Goal: Entertainment & Leisure: Consume media (video, audio)

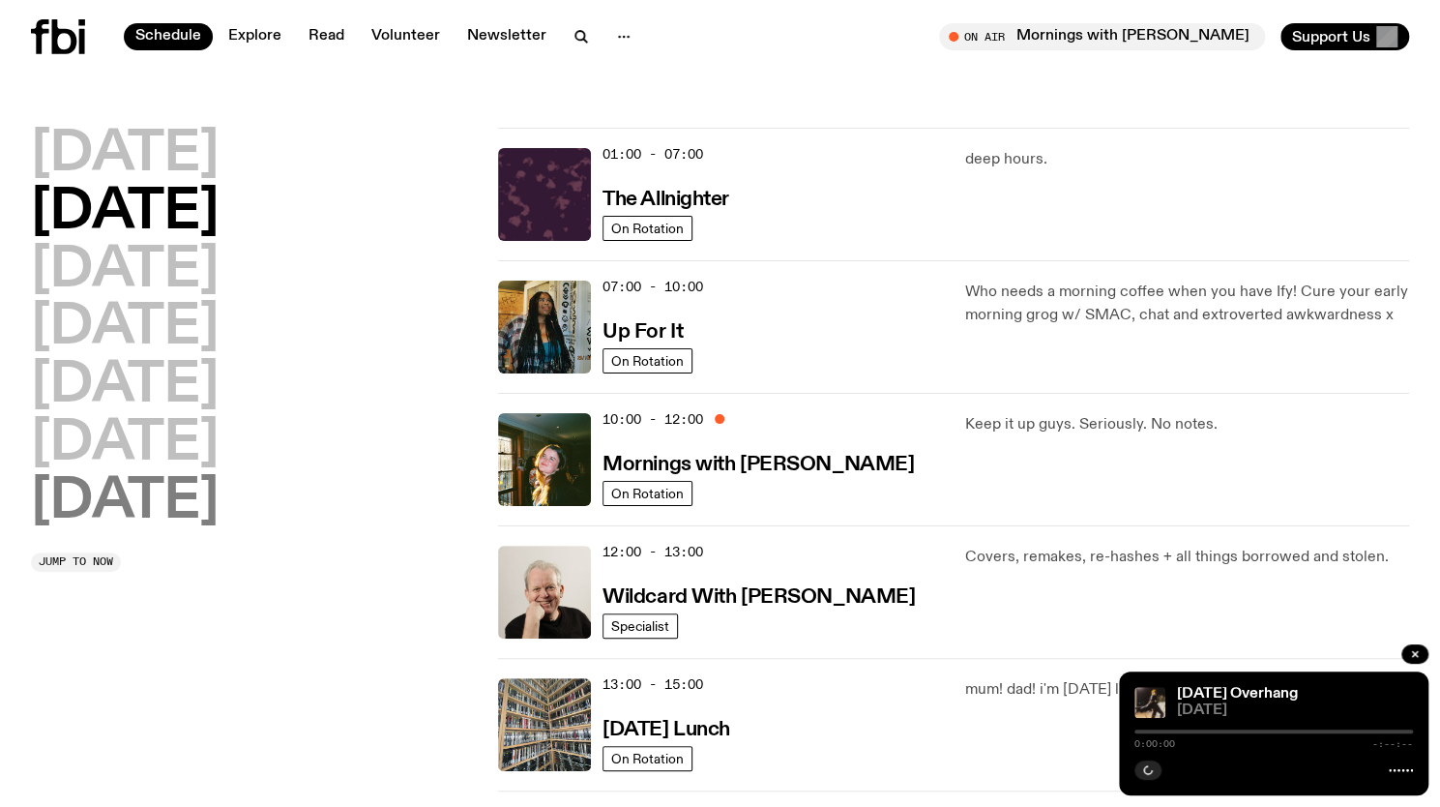
click at [163, 498] on h2 "[DATE]" at bounding box center [125, 502] width 188 height 54
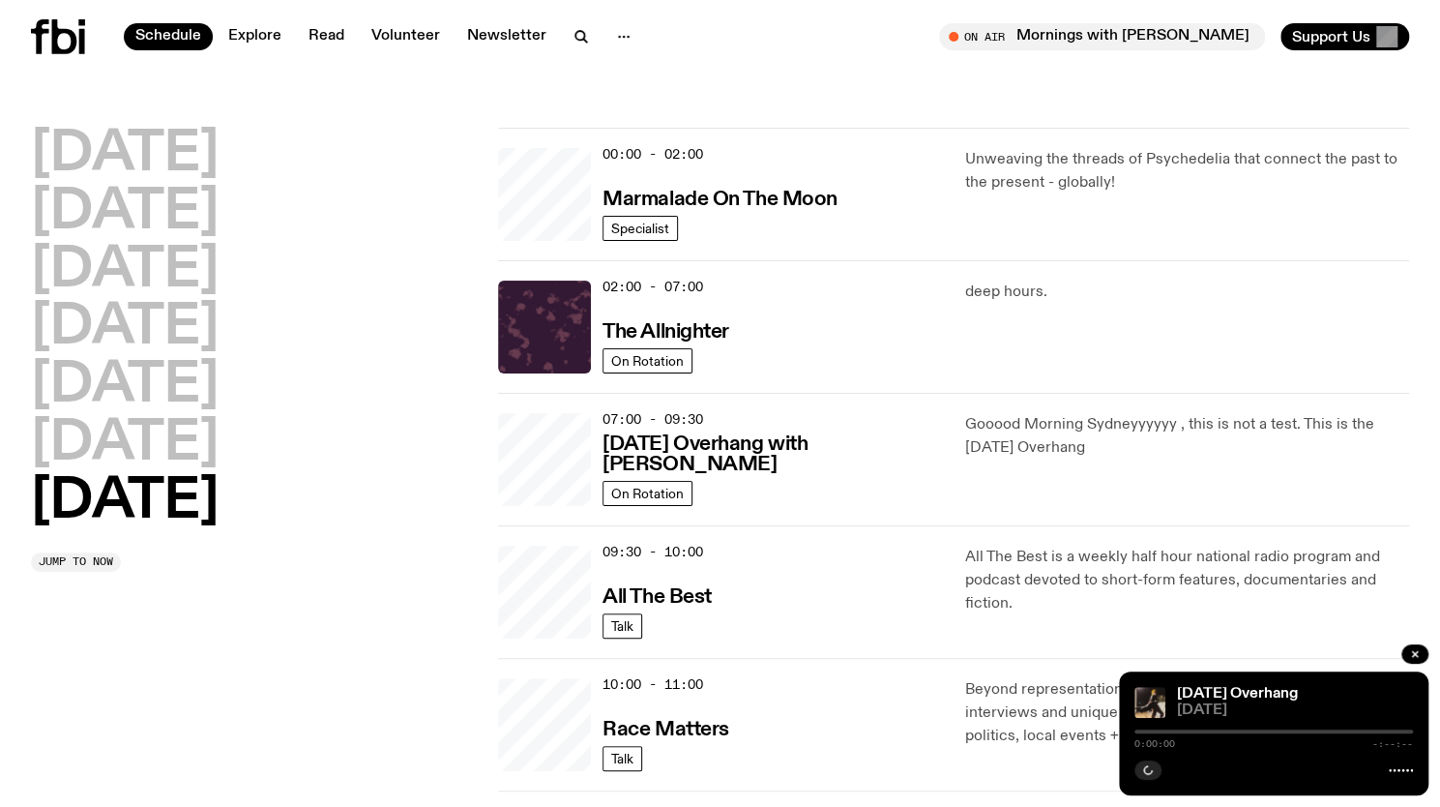
scroll to position [54, 0]
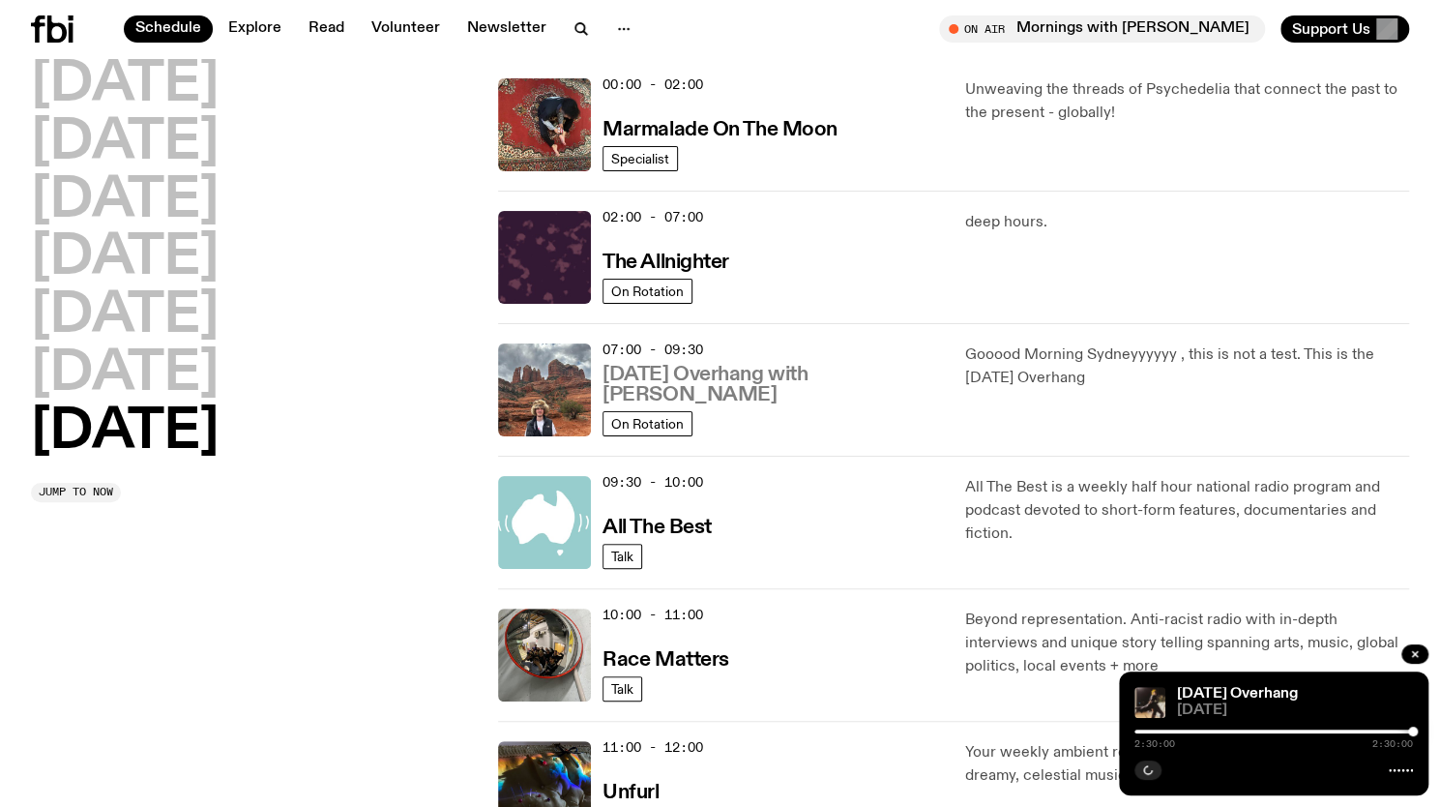
click at [794, 393] on h3 "[DATE] Overhang with [PERSON_NAME]" at bounding box center [773, 385] width 340 height 41
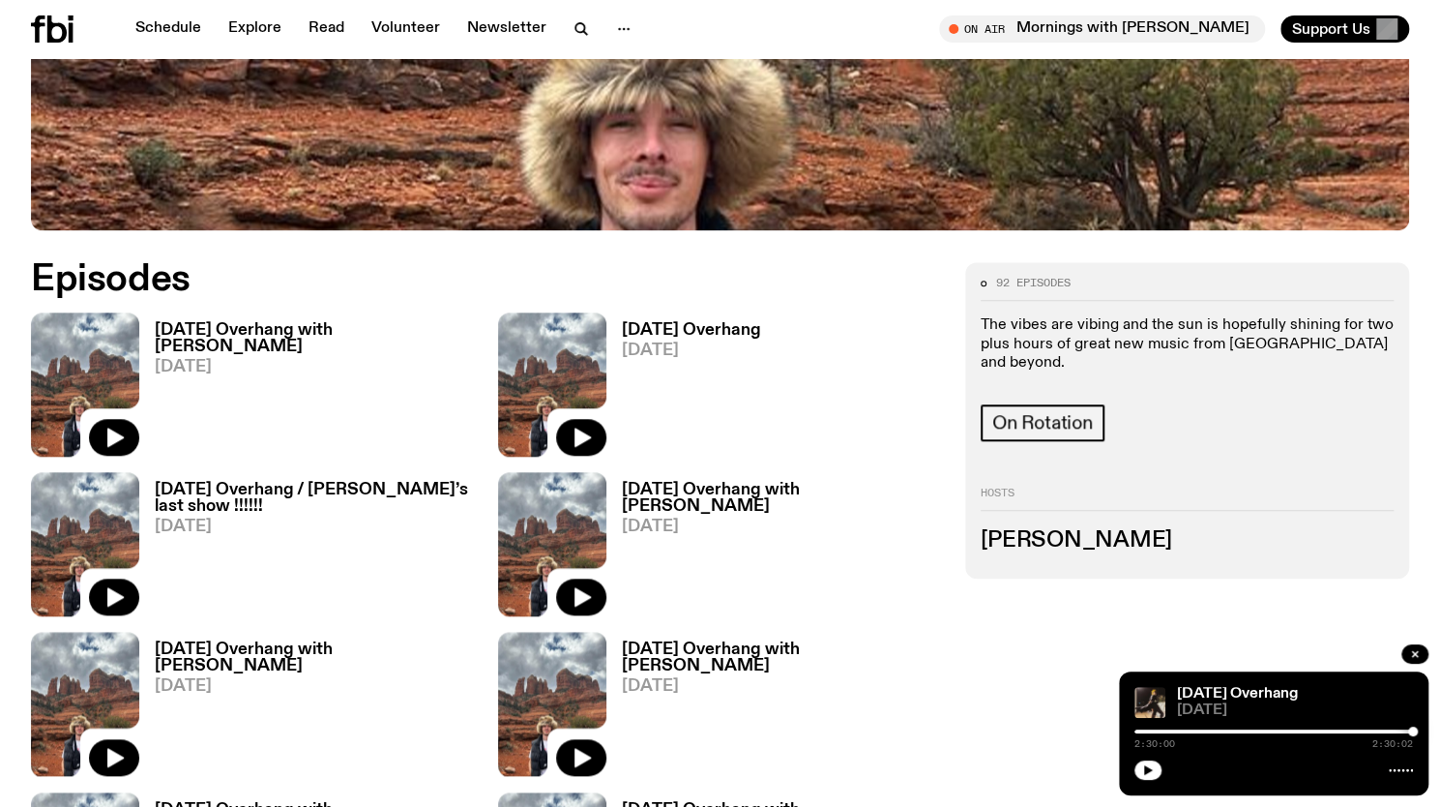
scroll to position [851, 0]
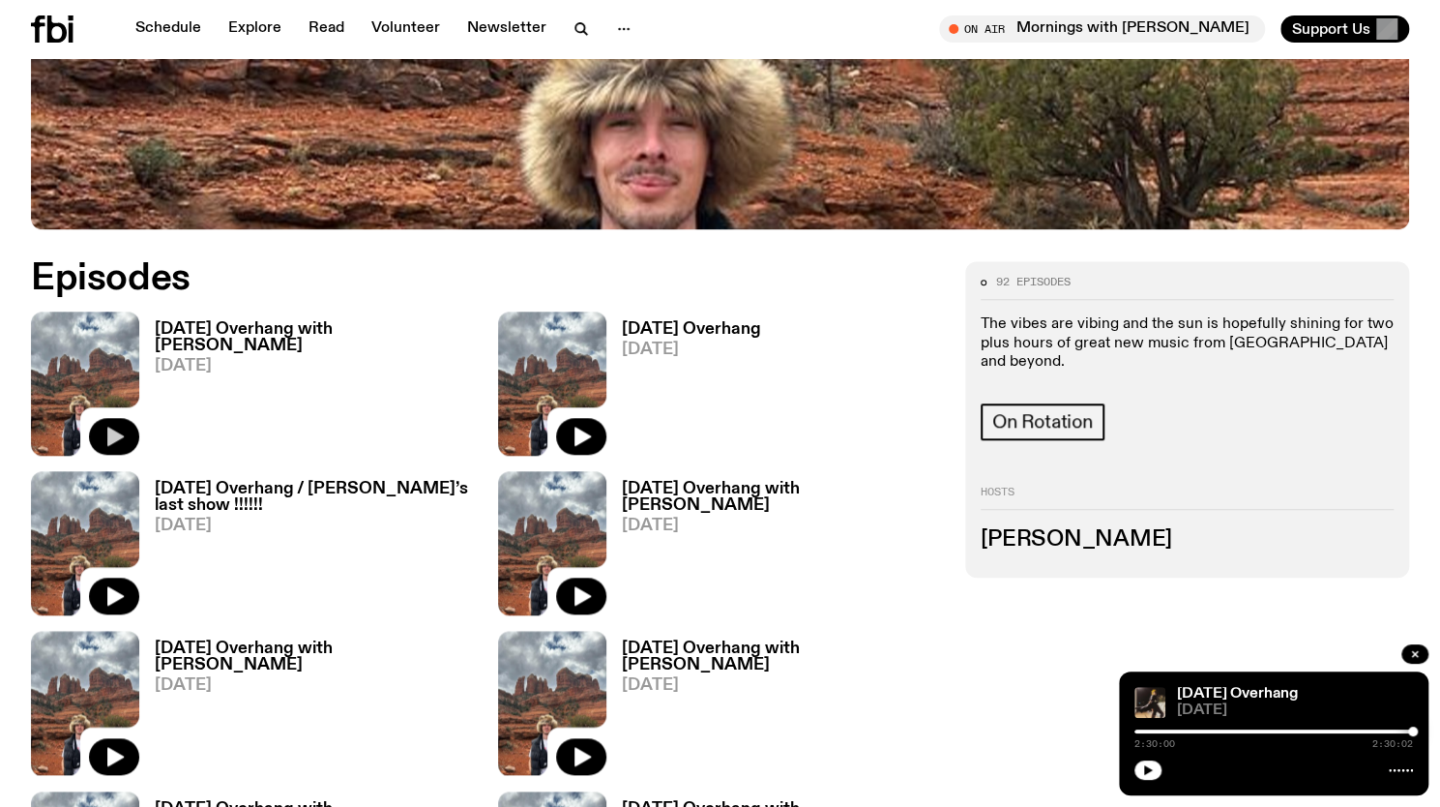
click at [99, 418] on button "button" at bounding box center [114, 436] width 50 height 37
click at [514, 471] on img at bounding box center [552, 543] width 108 height 144
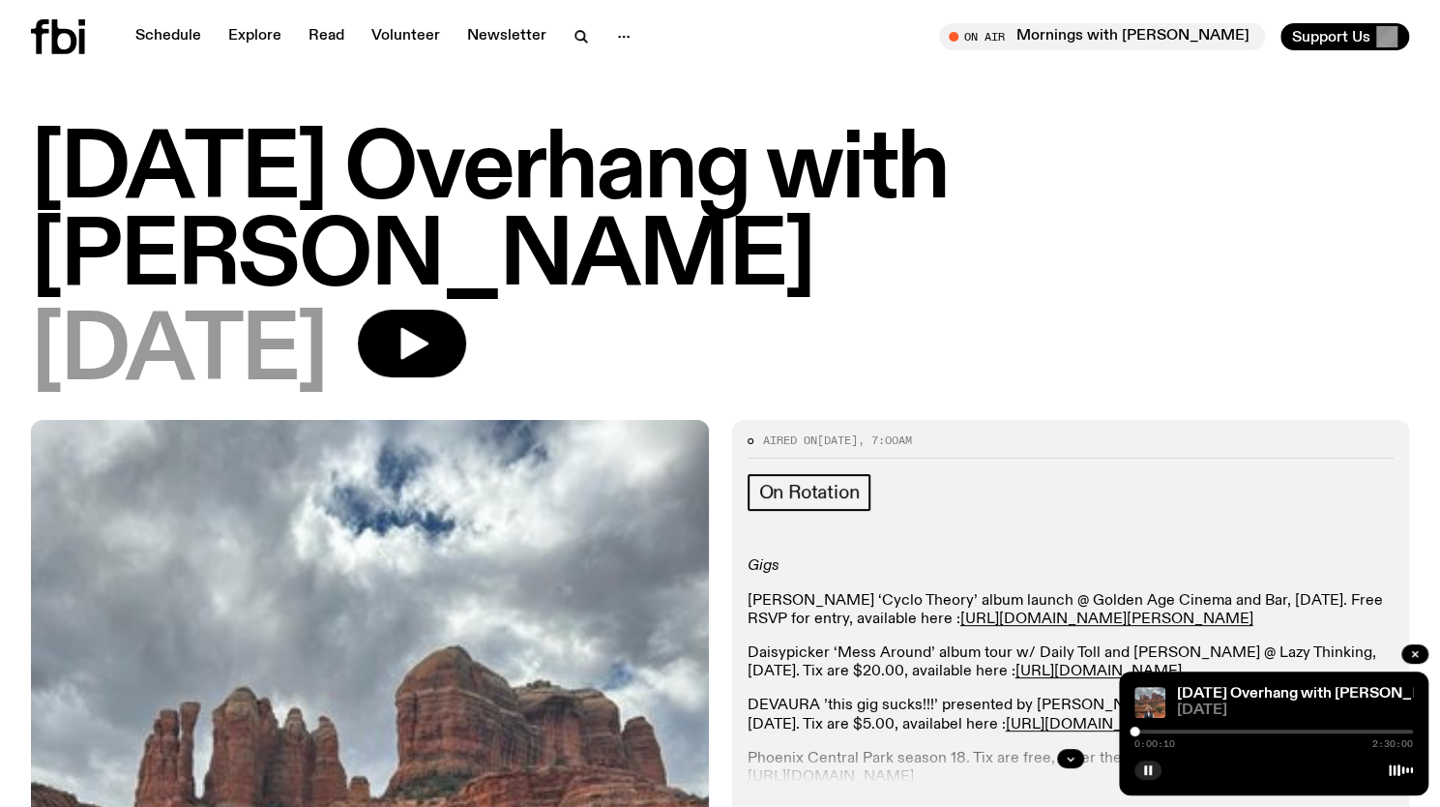
drag, startPoint x: 474, startPoint y: 252, endPoint x: 564, endPoint y: 259, distance: 90.3
click at [564, 310] on div "[DATE]" at bounding box center [720, 353] width 1379 height 87
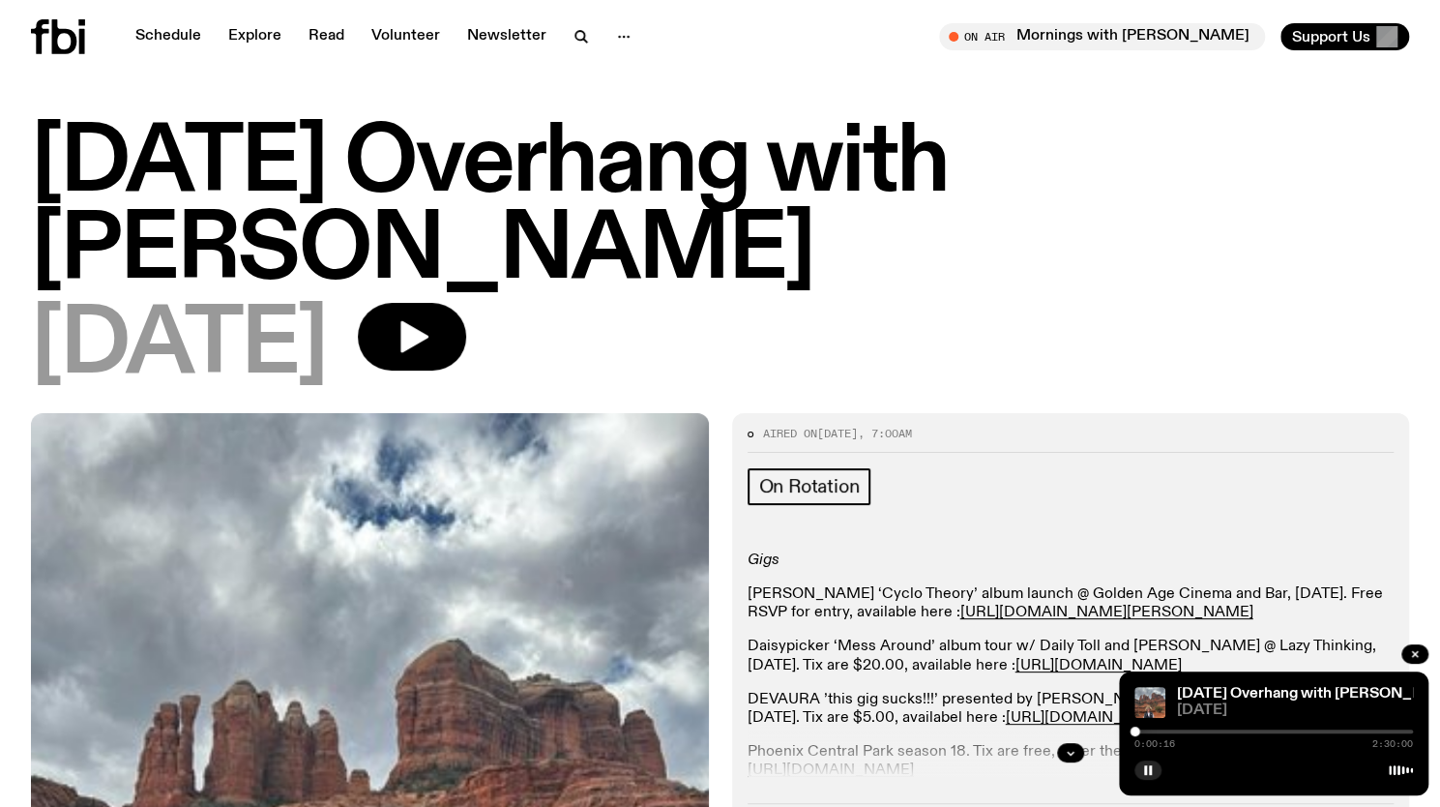
scroll to position [1, 0]
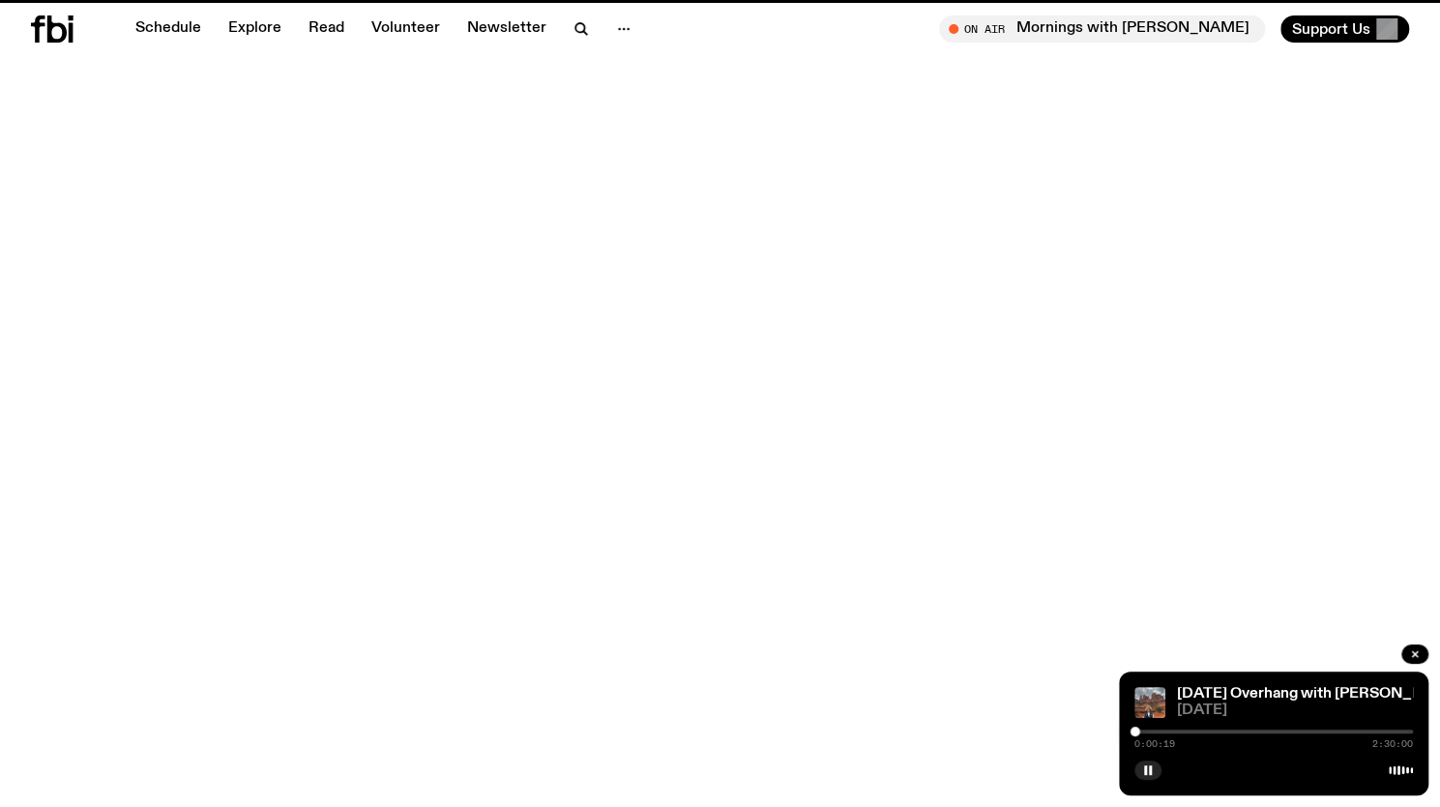
scroll to position [851, 0]
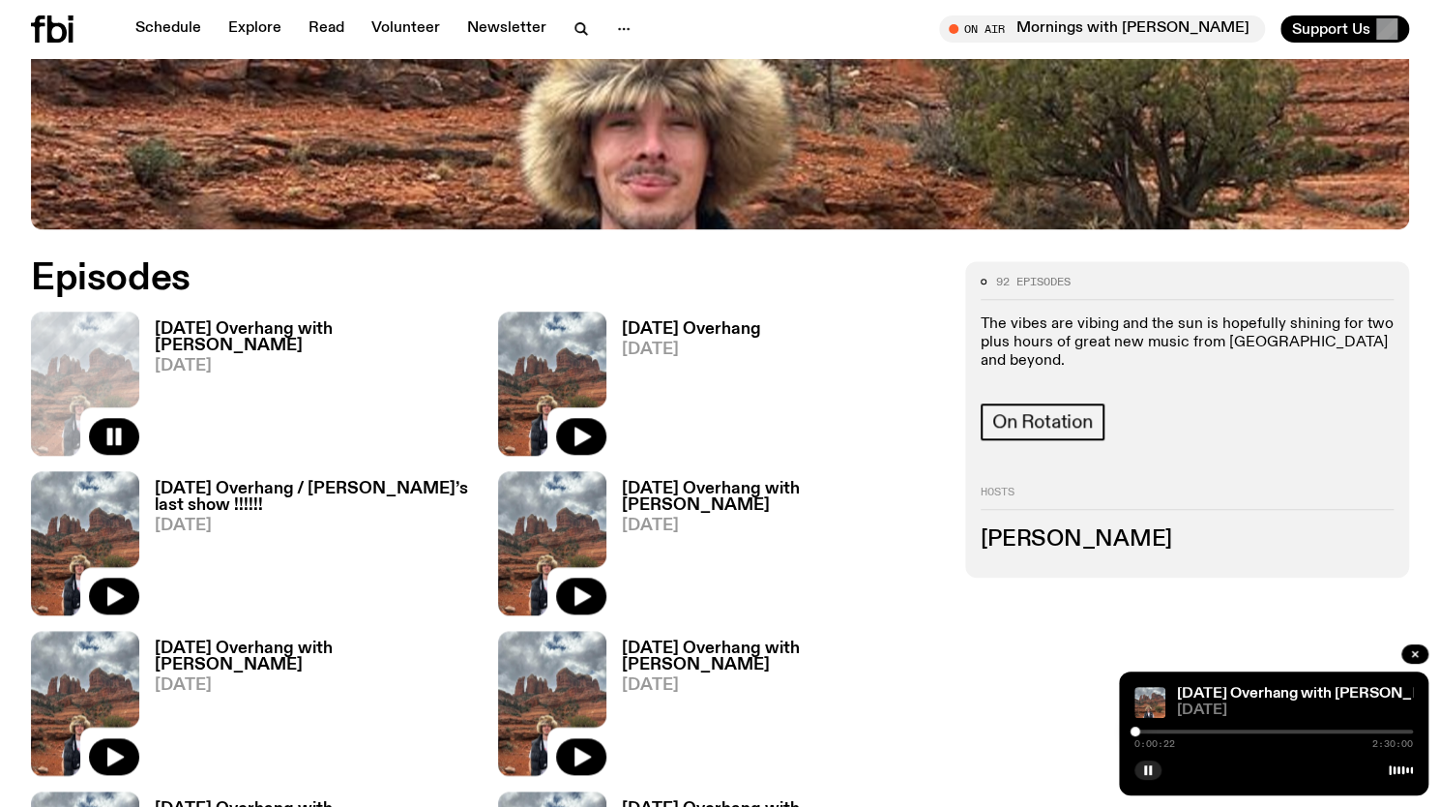
click at [319, 321] on h3 "[DATE] Overhang with [PERSON_NAME]" at bounding box center [315, 337] width 320 height 33
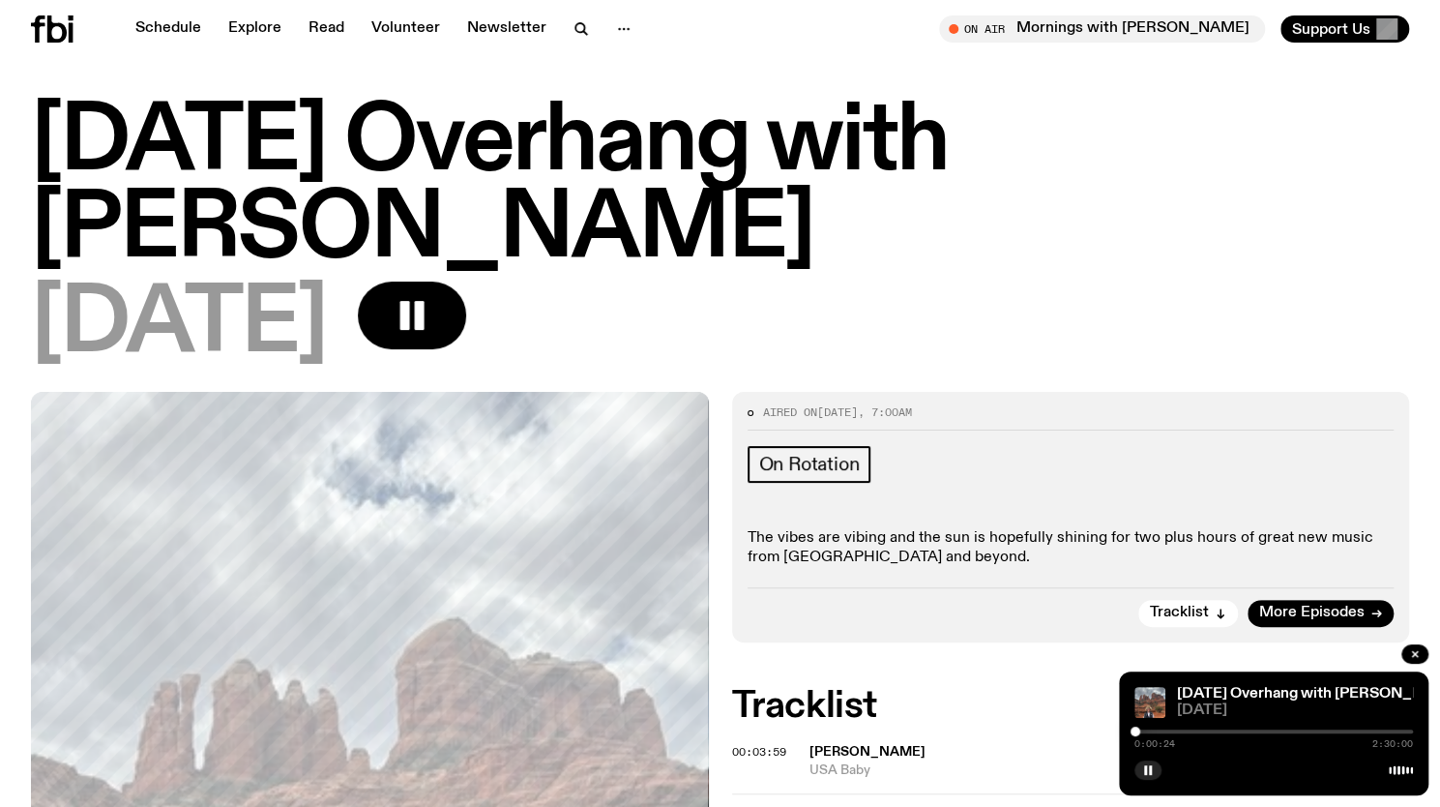
scroll to position [14, 0]
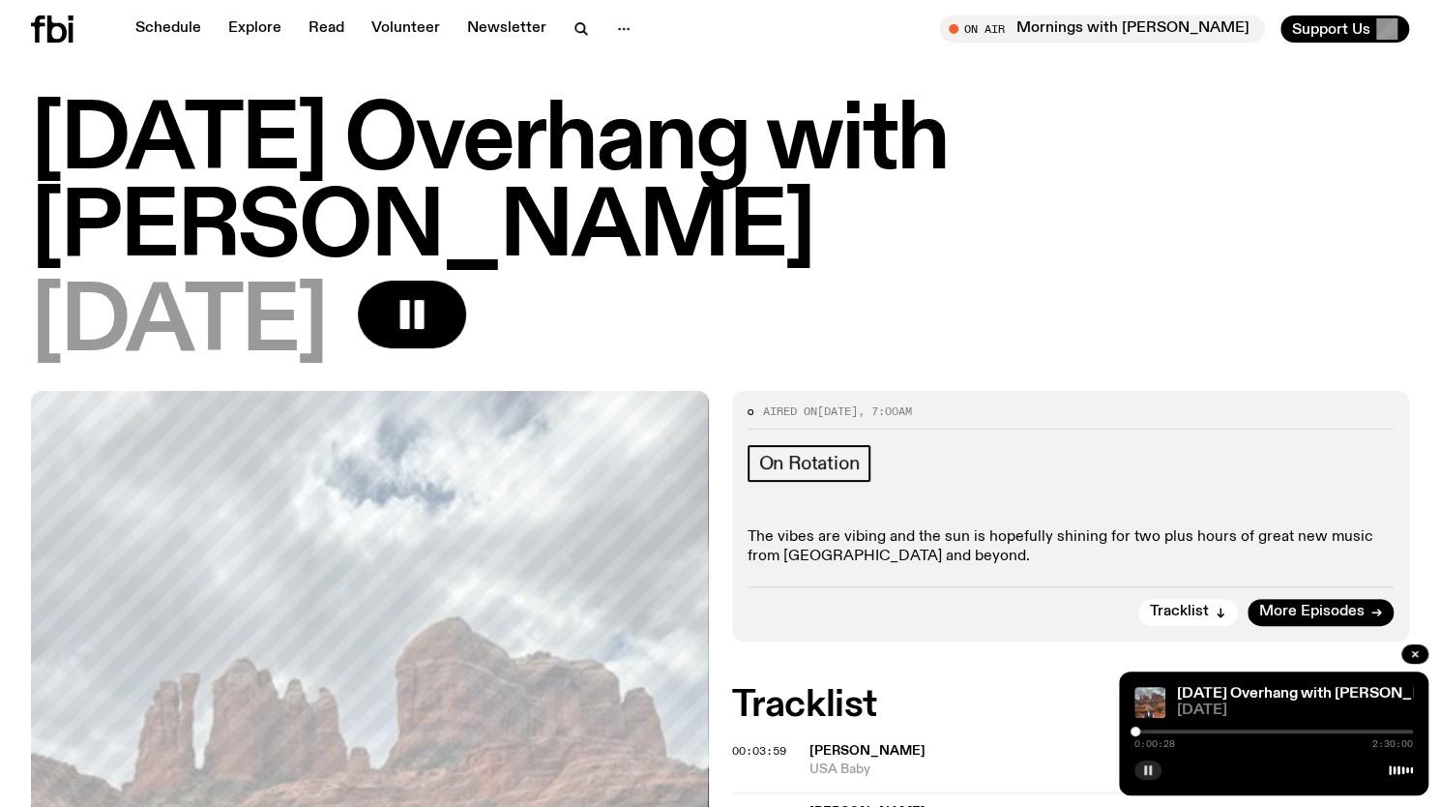
click at [1147, 771] on icon "button" at bounding box center [1148, 770] width 12 height 12
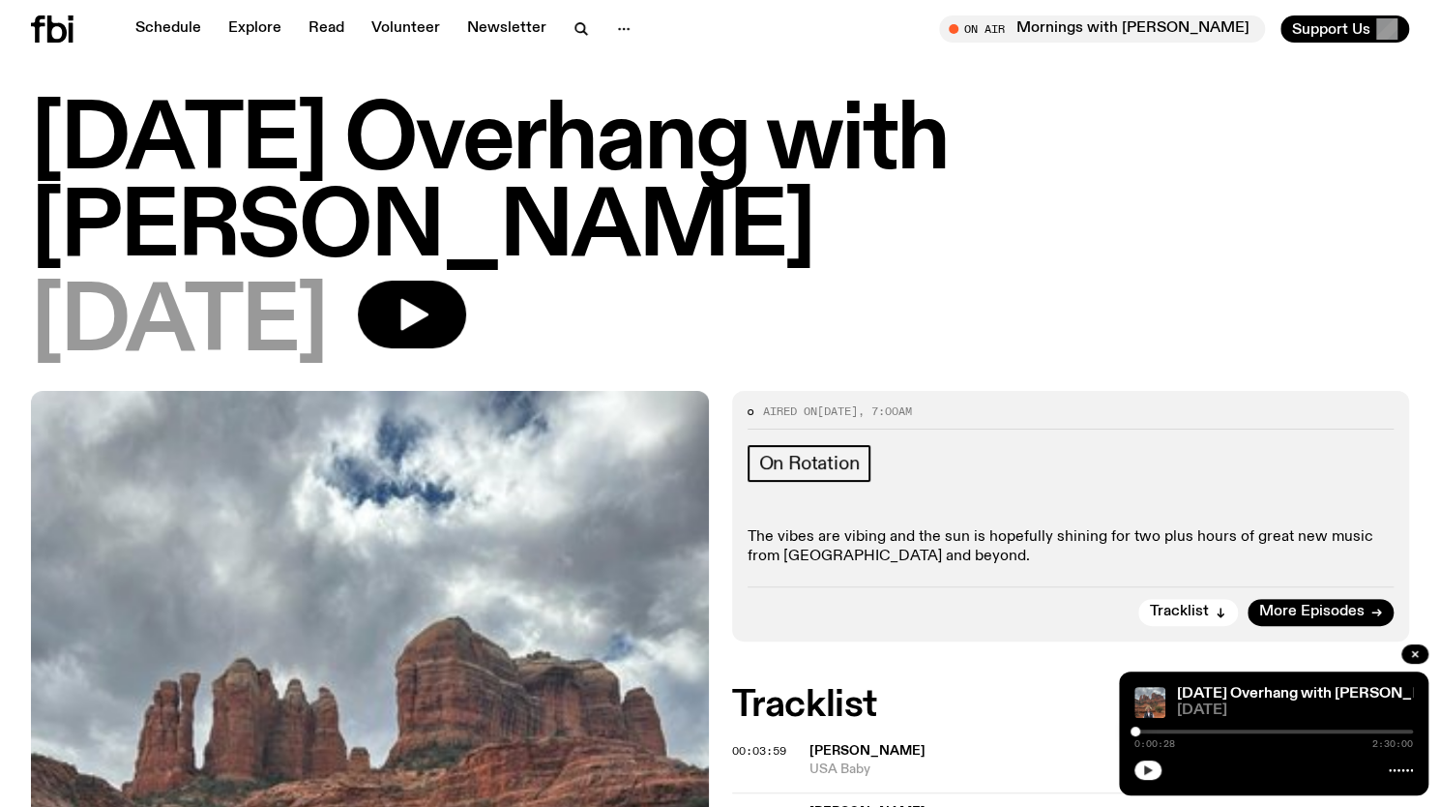
click at [967, 445] on div "On Rotation" at bounding box center [1071, 466] width 647 height 43
click at [1149, 775] on icon "button" at bounding box center [1148, 770] width 12 height 12
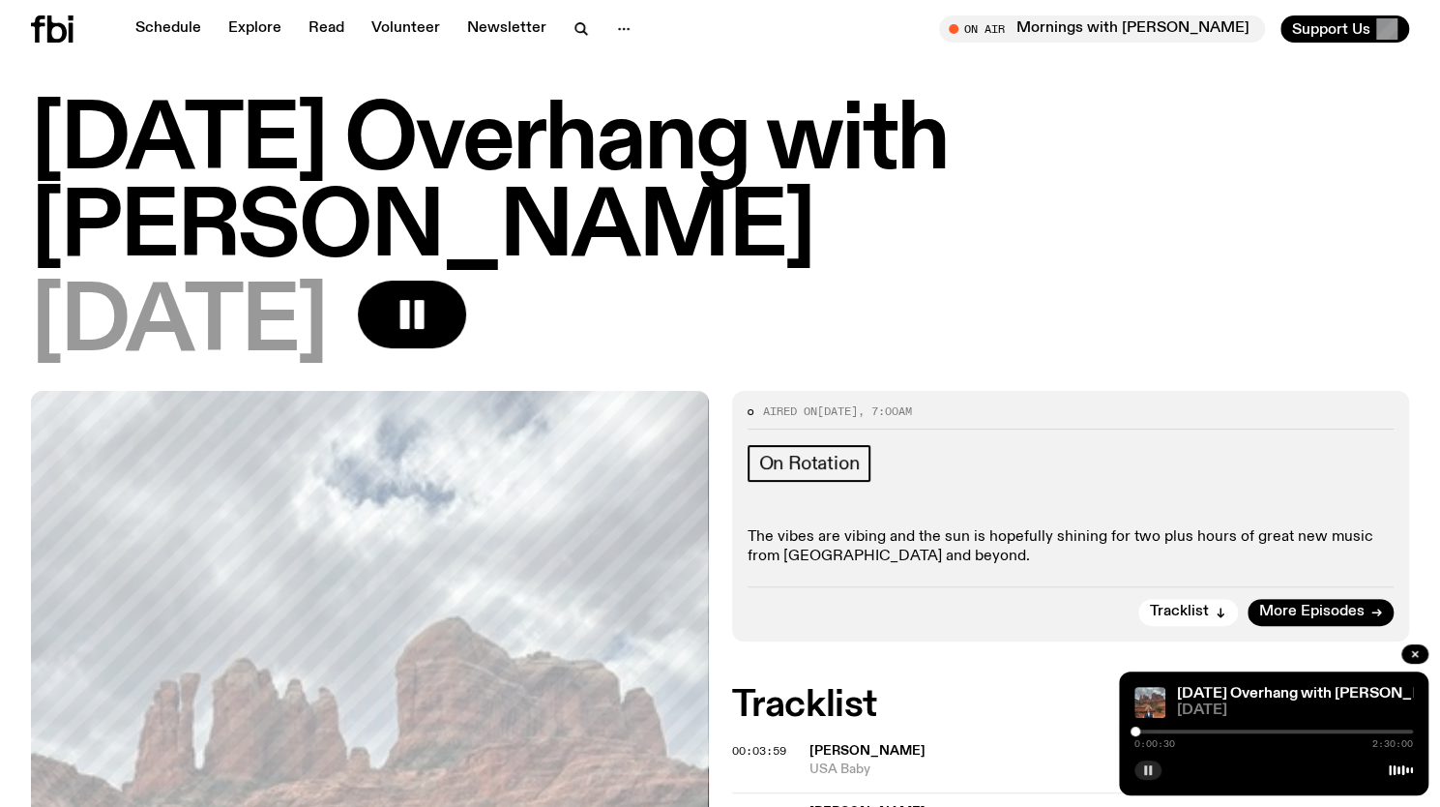
click at [1319, 729] on div at bounding box center [1274, 731] width 279 height 4
click at [1362, 727] on div "1:39:14 2:30:00" at bounding box center [1274, 737] width 279 height 23
click at [1371, 730] on div at bounding box center [1274, 731] width 279 height 4
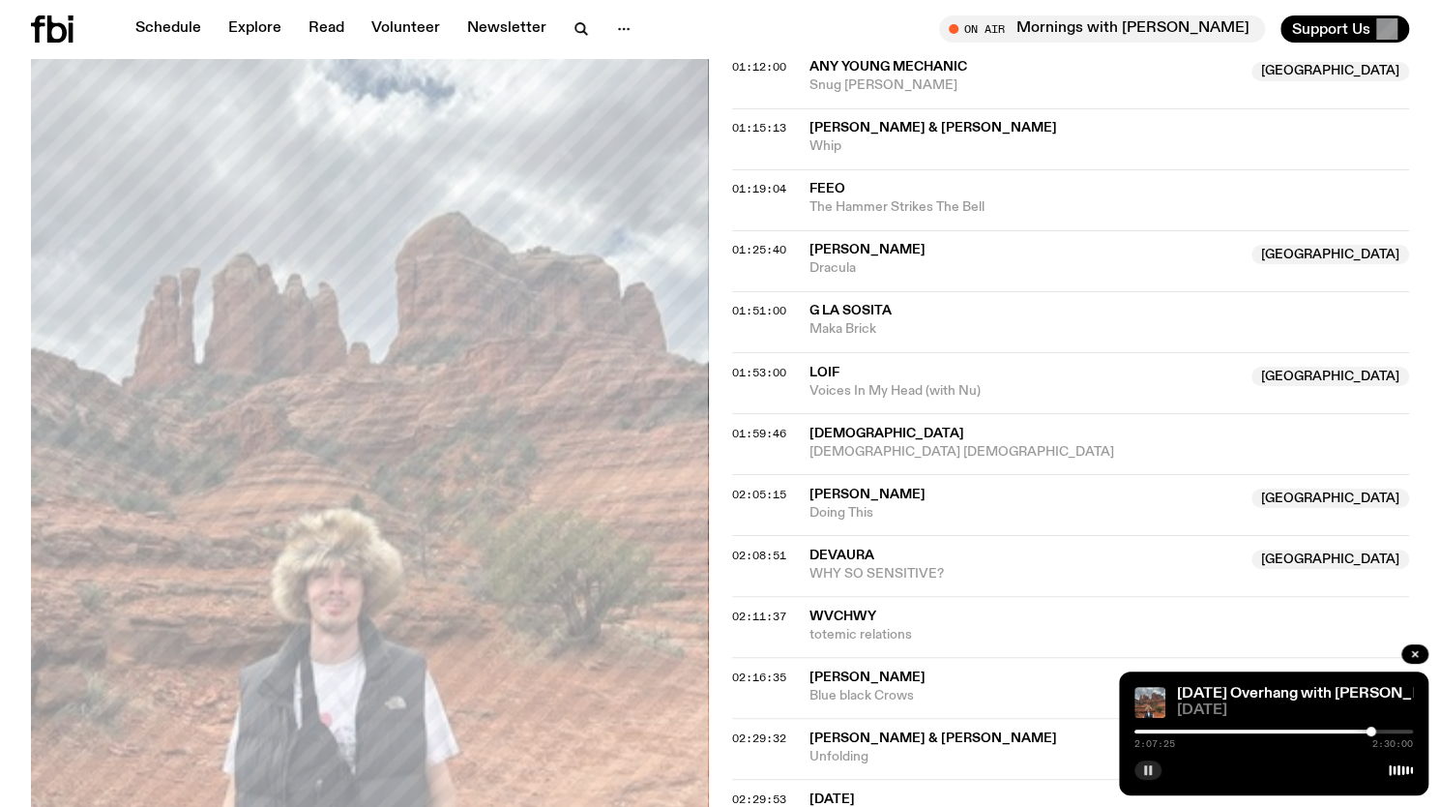
scroll to position [1766, 0]
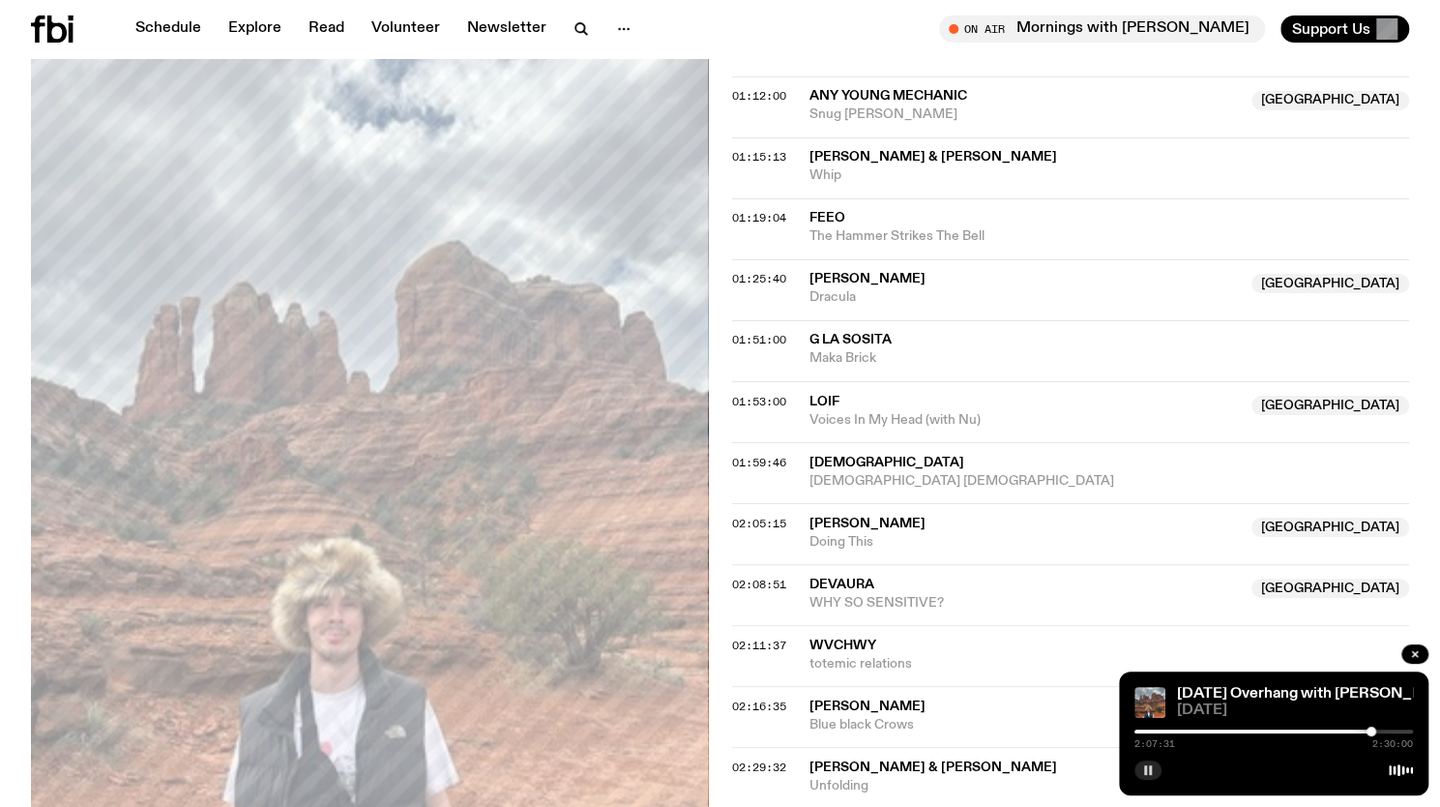
click at [1388, 733] on div "2:07:31 2:30:00" at bounding box center [1274, 737] width 279 height 23
click at [1387, 729] on div at bounding box center [1274, 731] width 279 height 4
click at [1395, 730] on div at bounding box center [1274, 731] width 279 height 4
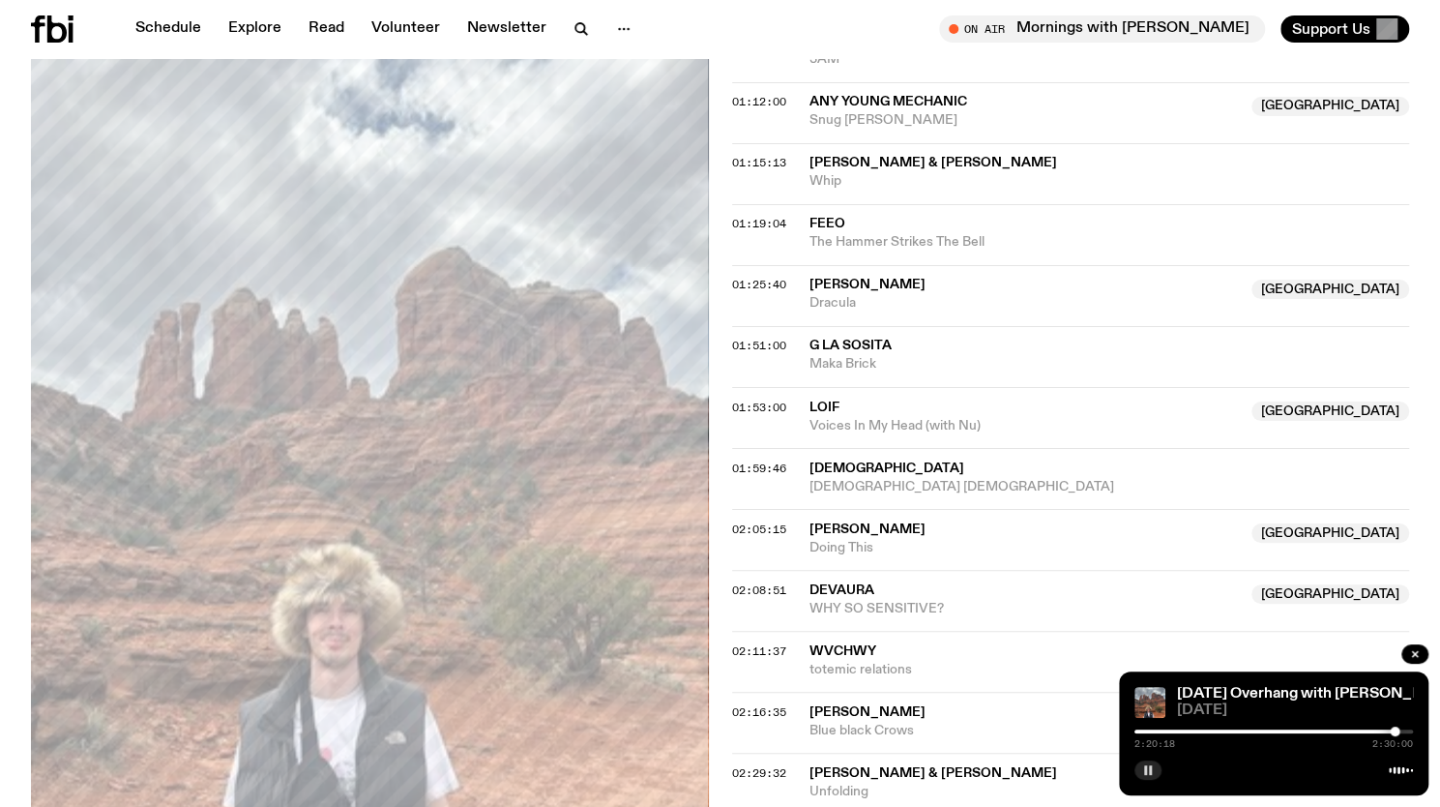
scroll to position [1763, 0]
click at [1399, 731] on div at bounding box center [1399, 732] width 10 height 10
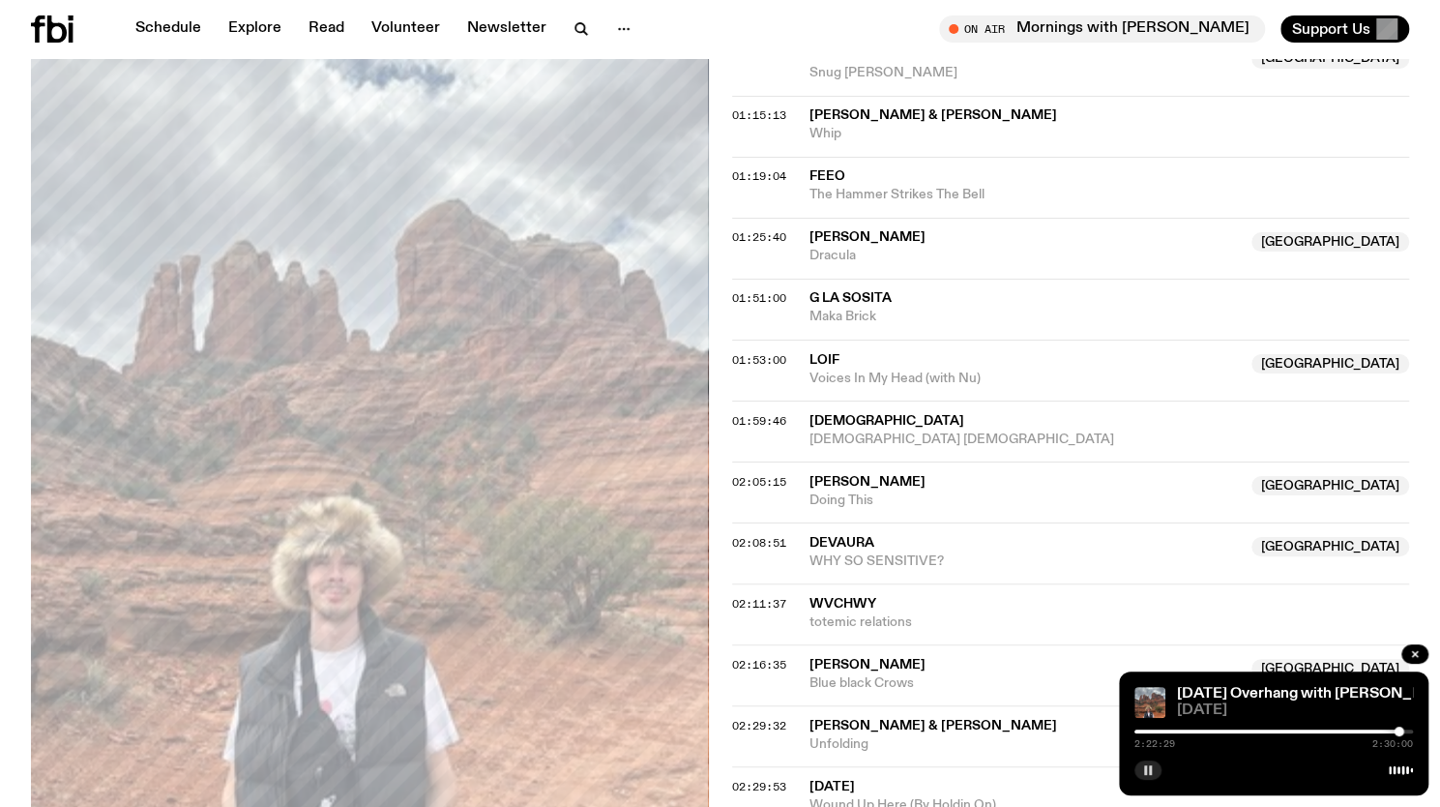
scroll to position [1809, 0]
click at [1394, 728] on div at bounding box center [1394, 732] width 10 height 10
click at [1388, 730] on div at bounding box center [1254, 731] width 279 height 4
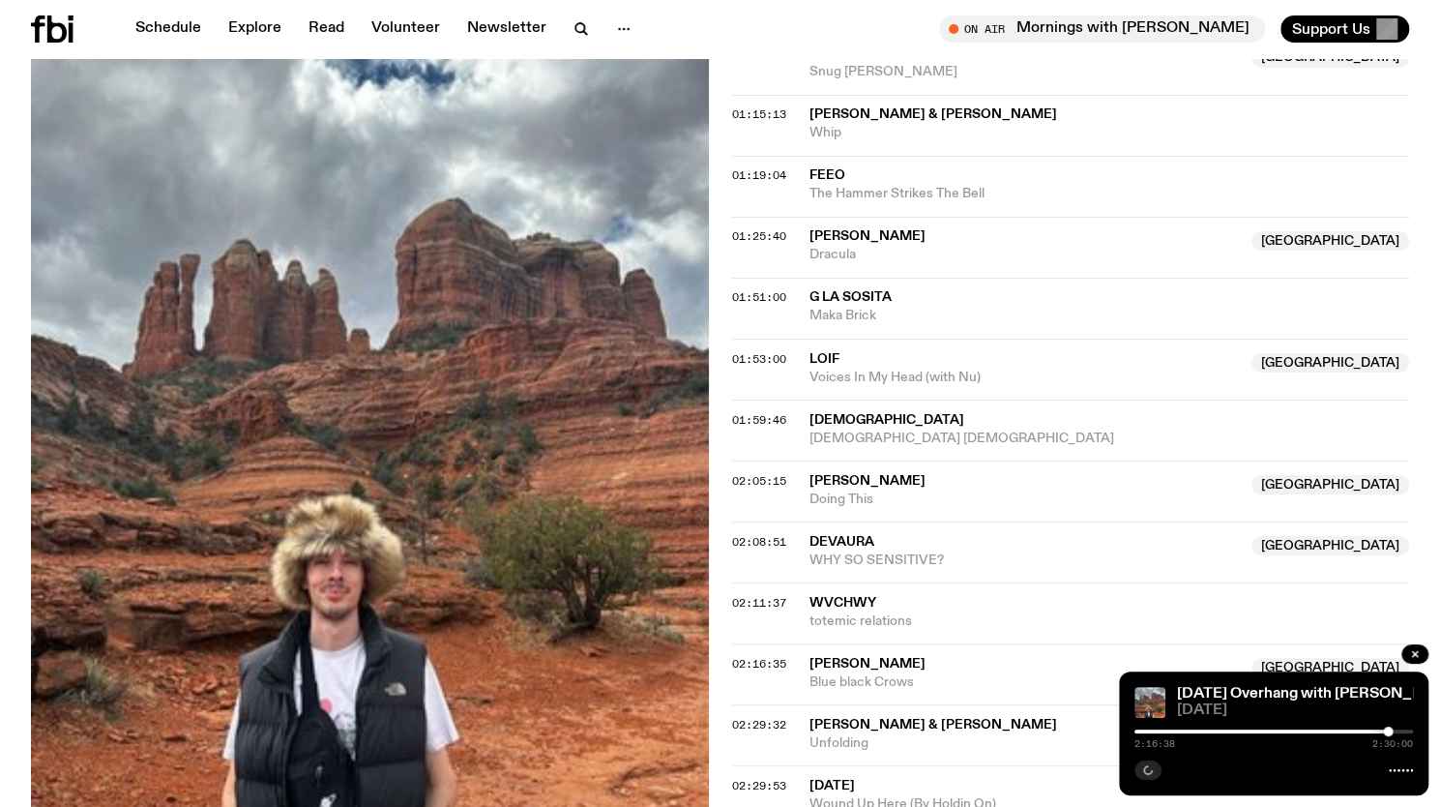
click at [1395, 729] on div at bounding box center [1274, 731] width 279 height 4
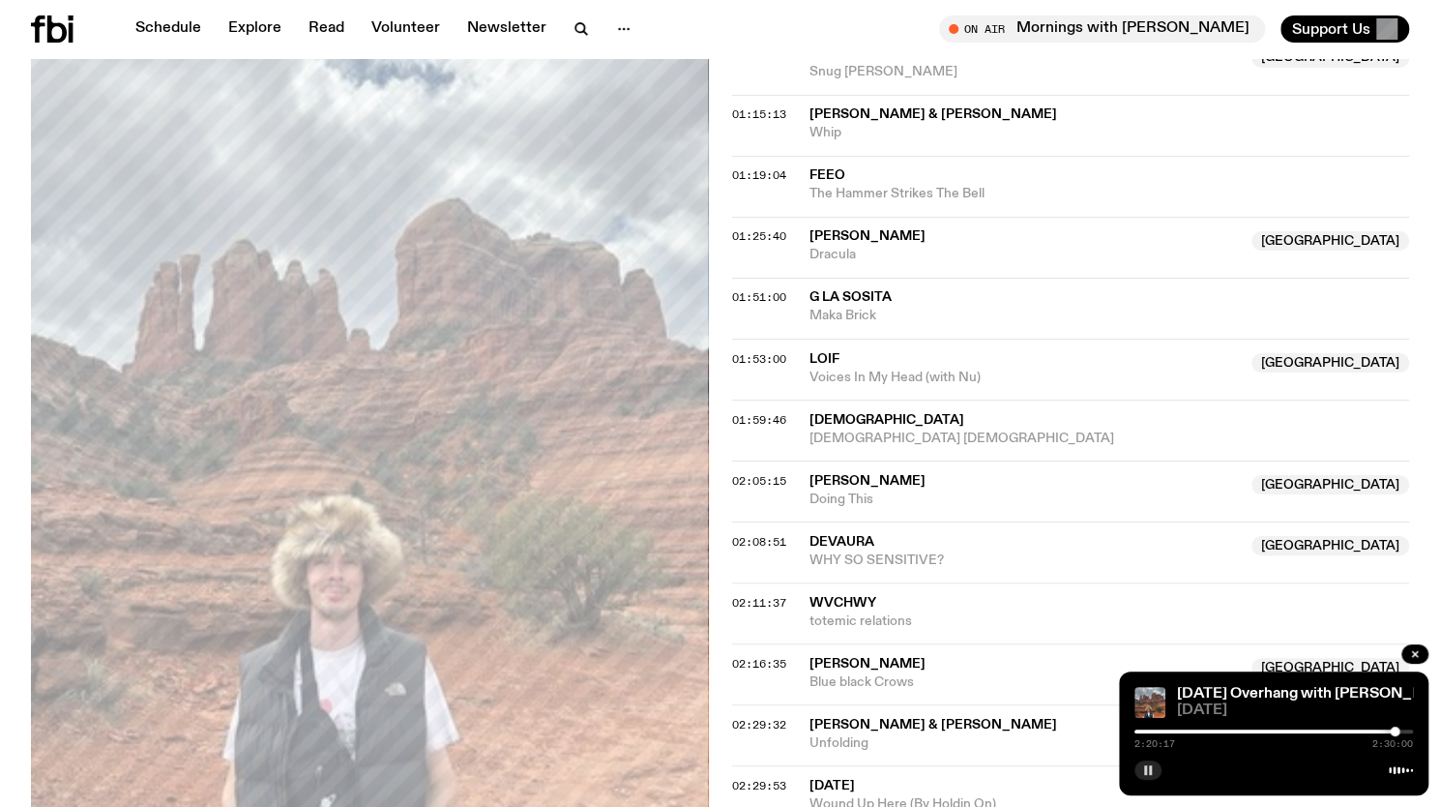
click at [1398, 729] on div at bounding box center [1395, 732] width 10 height 10
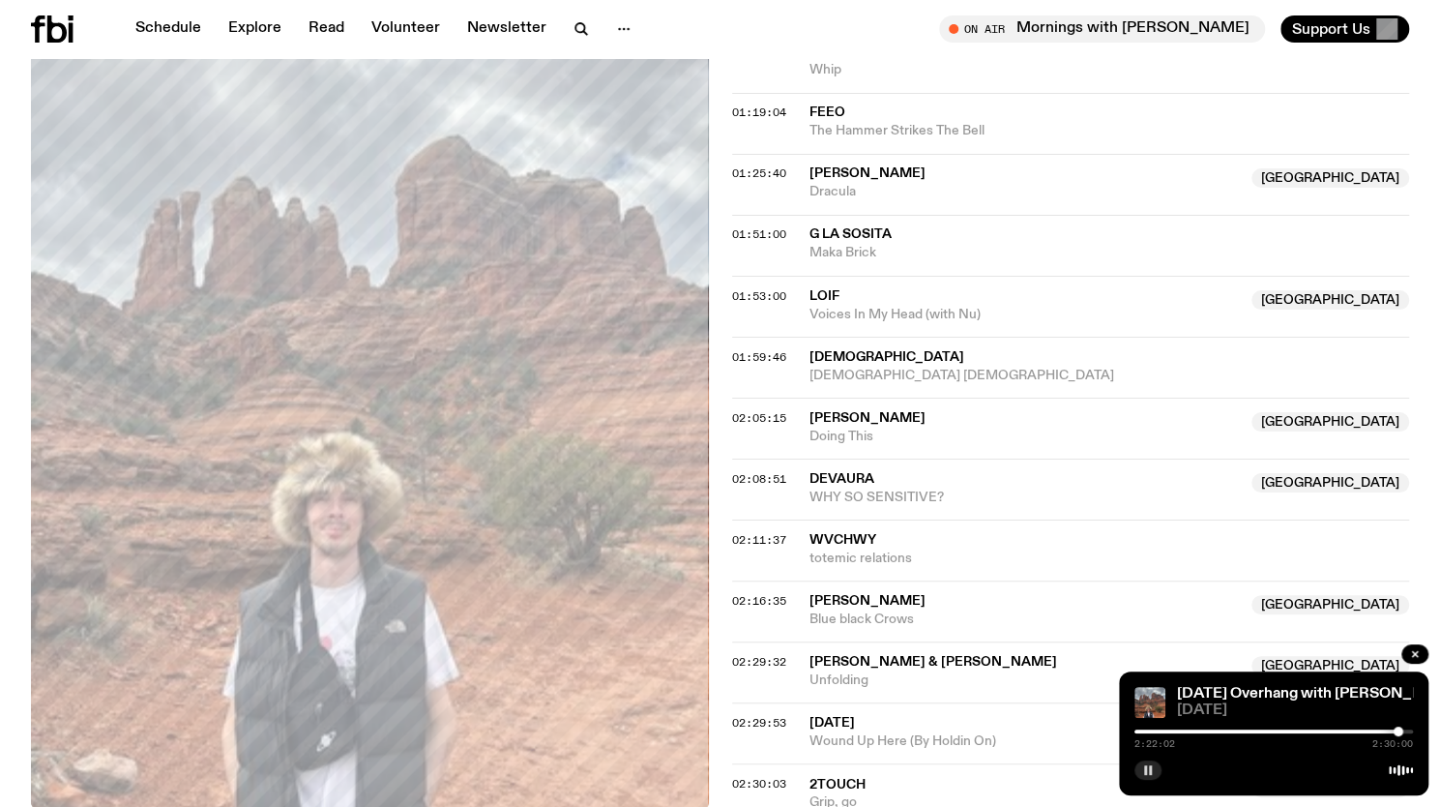
scroll to position [1870, 0]
click at [759, 594] on span "02:16:35" at bounding box center [759, 601] width 54 height 15
click at [1383, 733] on div at bounding box center [1388, 732] width 10 height 10
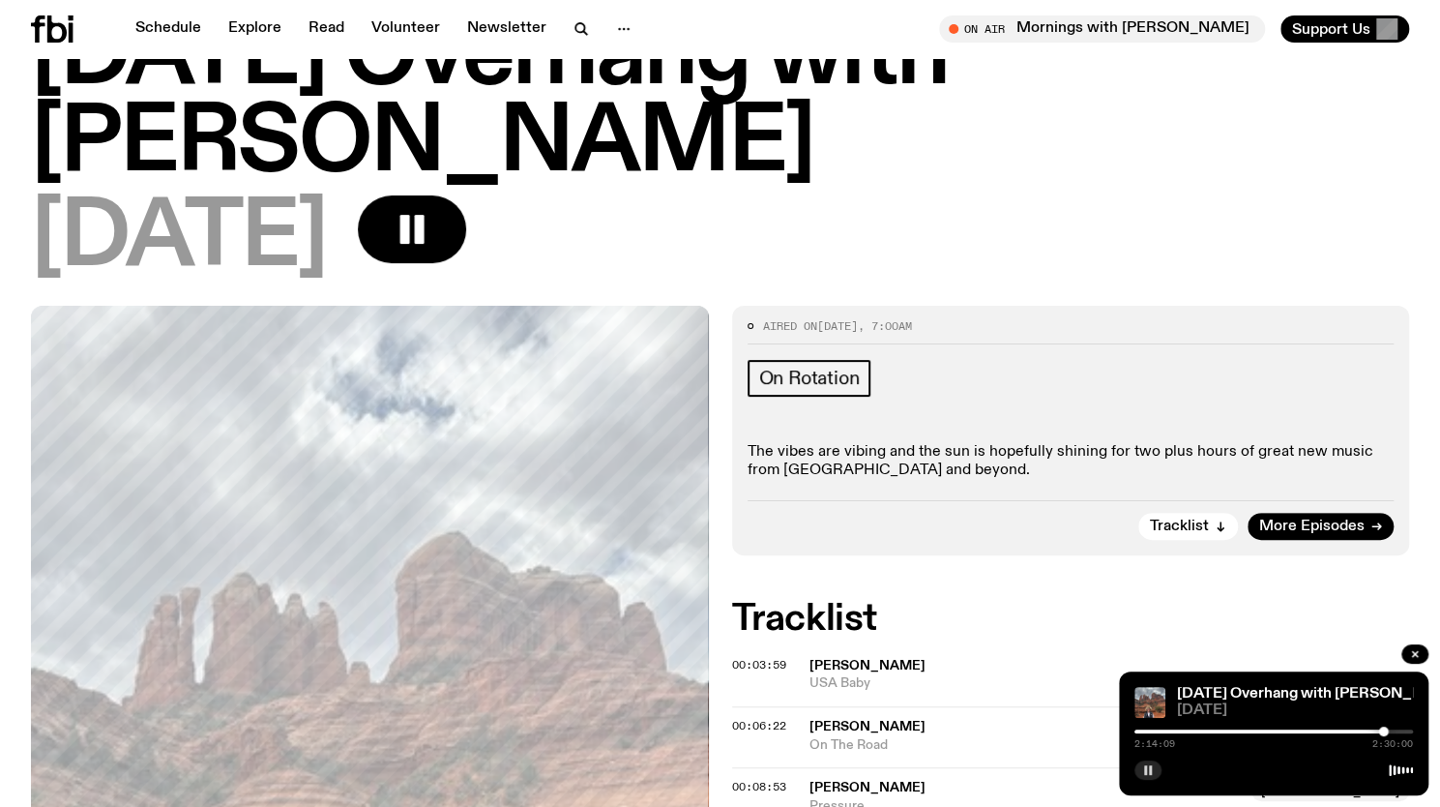
scroll to position [103, 0]
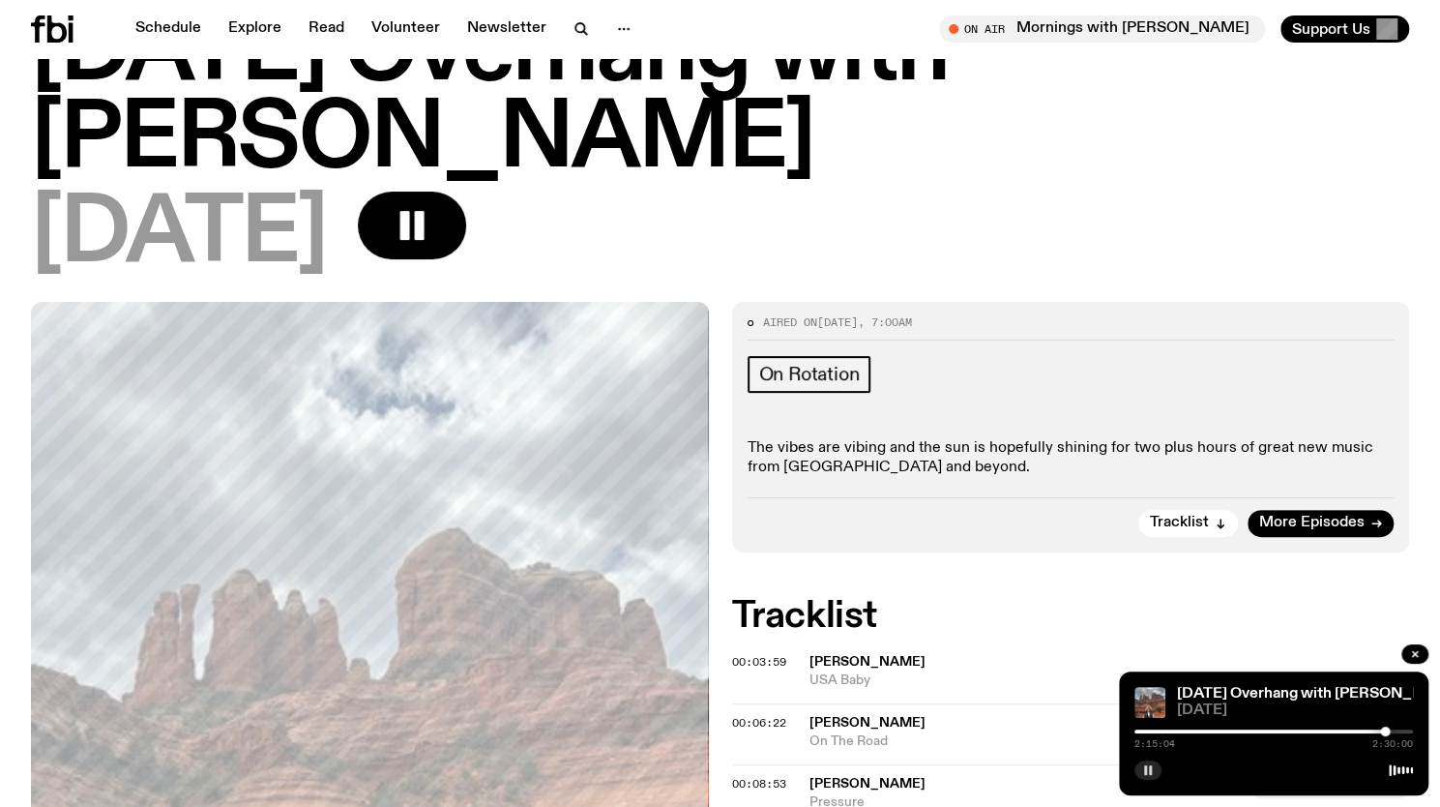
click at [1385, 730] on div at bounding box center [1385, 732] width 10 height 10
click at [1148, 765] on icon "button" at bounding box center [1148, 770] width 12 height 12
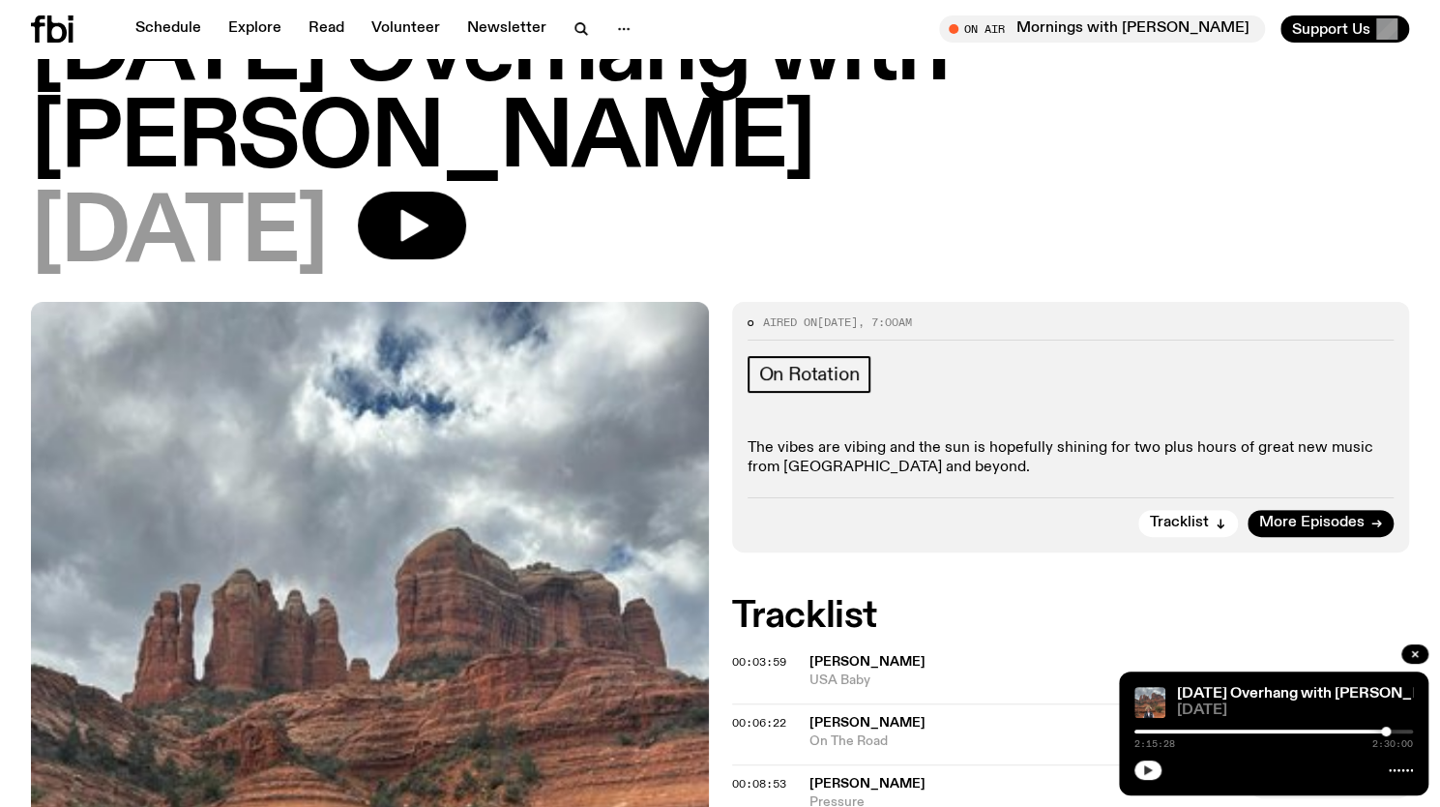
click at [1151, 773] on icon "button" at bounding box center [1148, 770] width 12 height 12
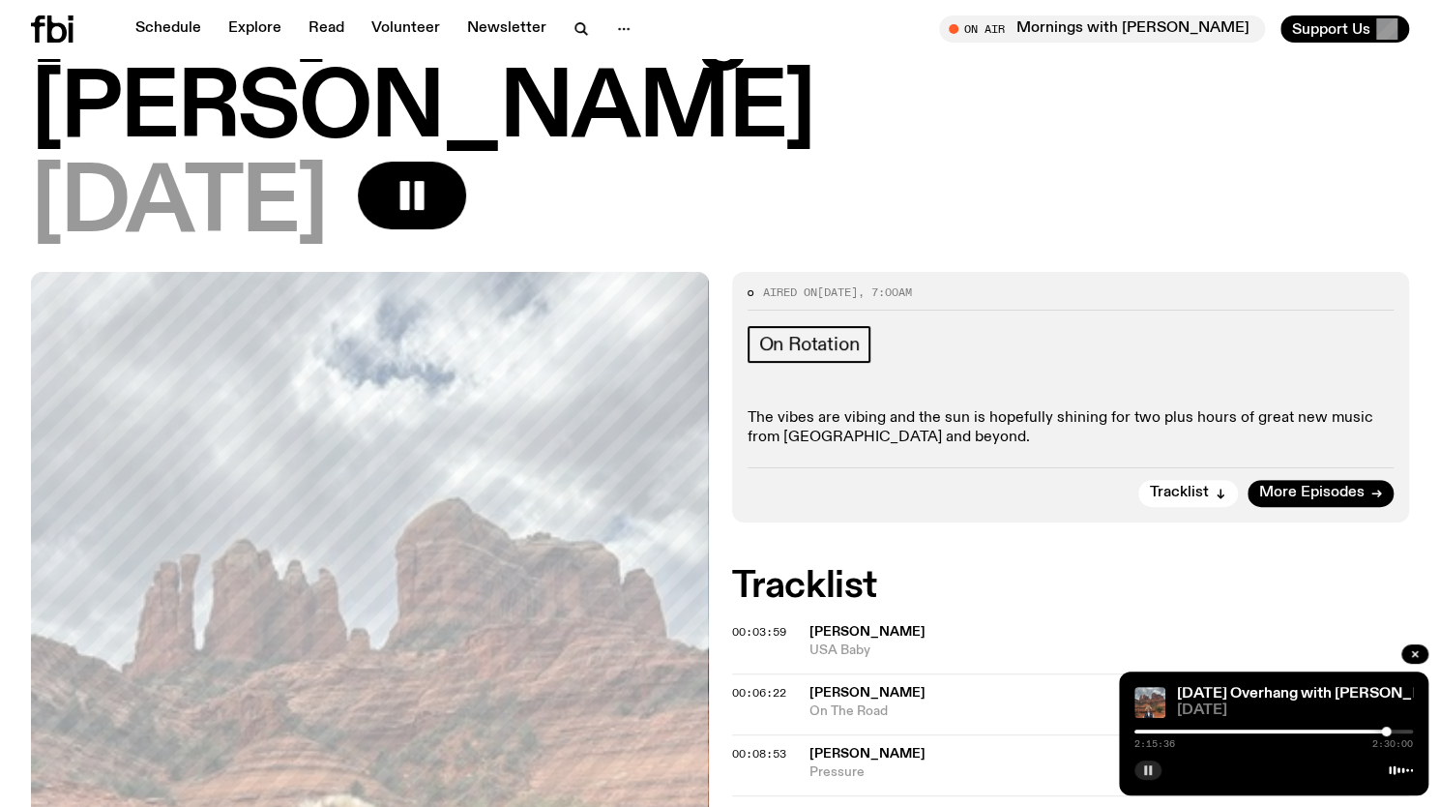
scroll to position [134, 0]
click at [1385, 730] on div at bounding box center [1385, 732] width 10 height 10
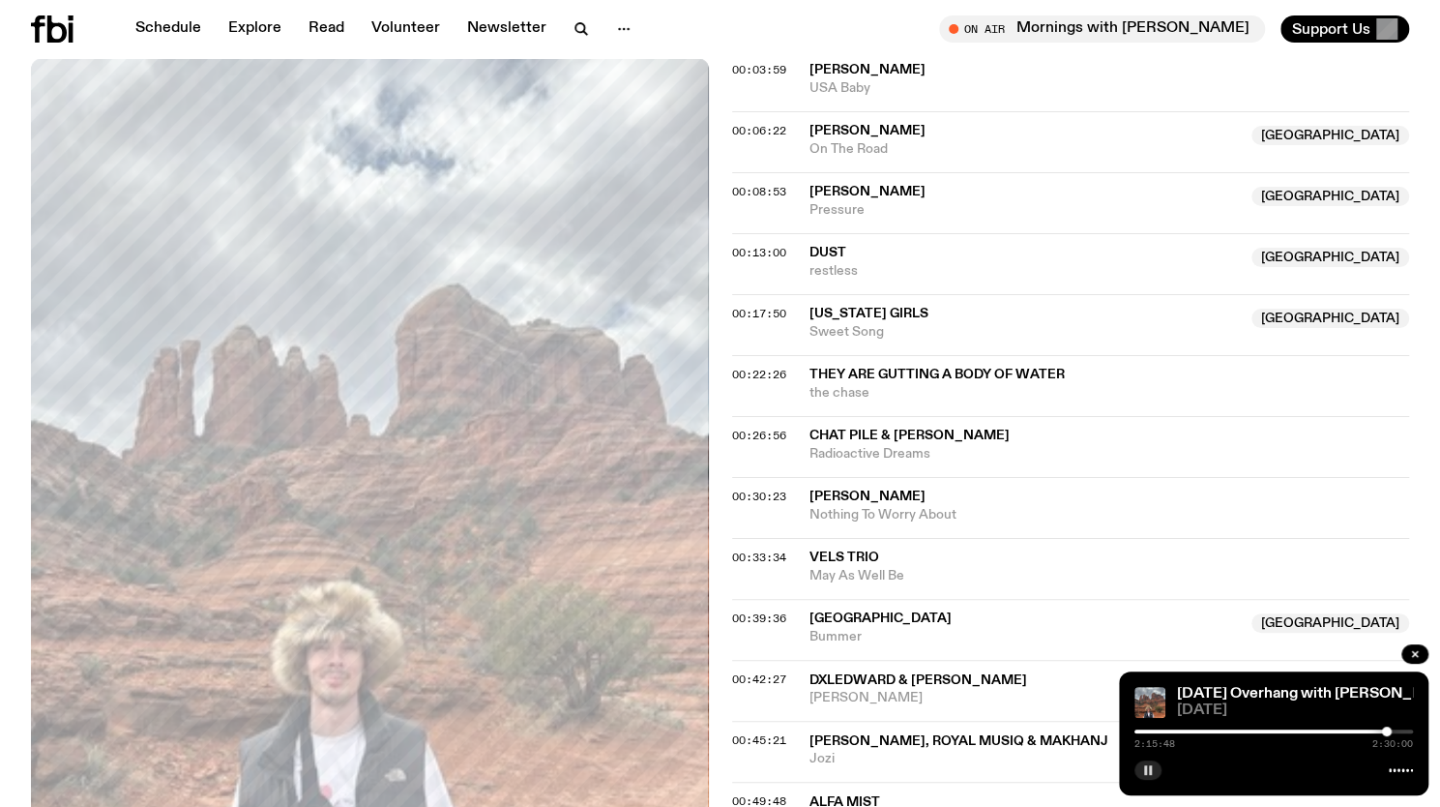
scroll to position [702, 0]
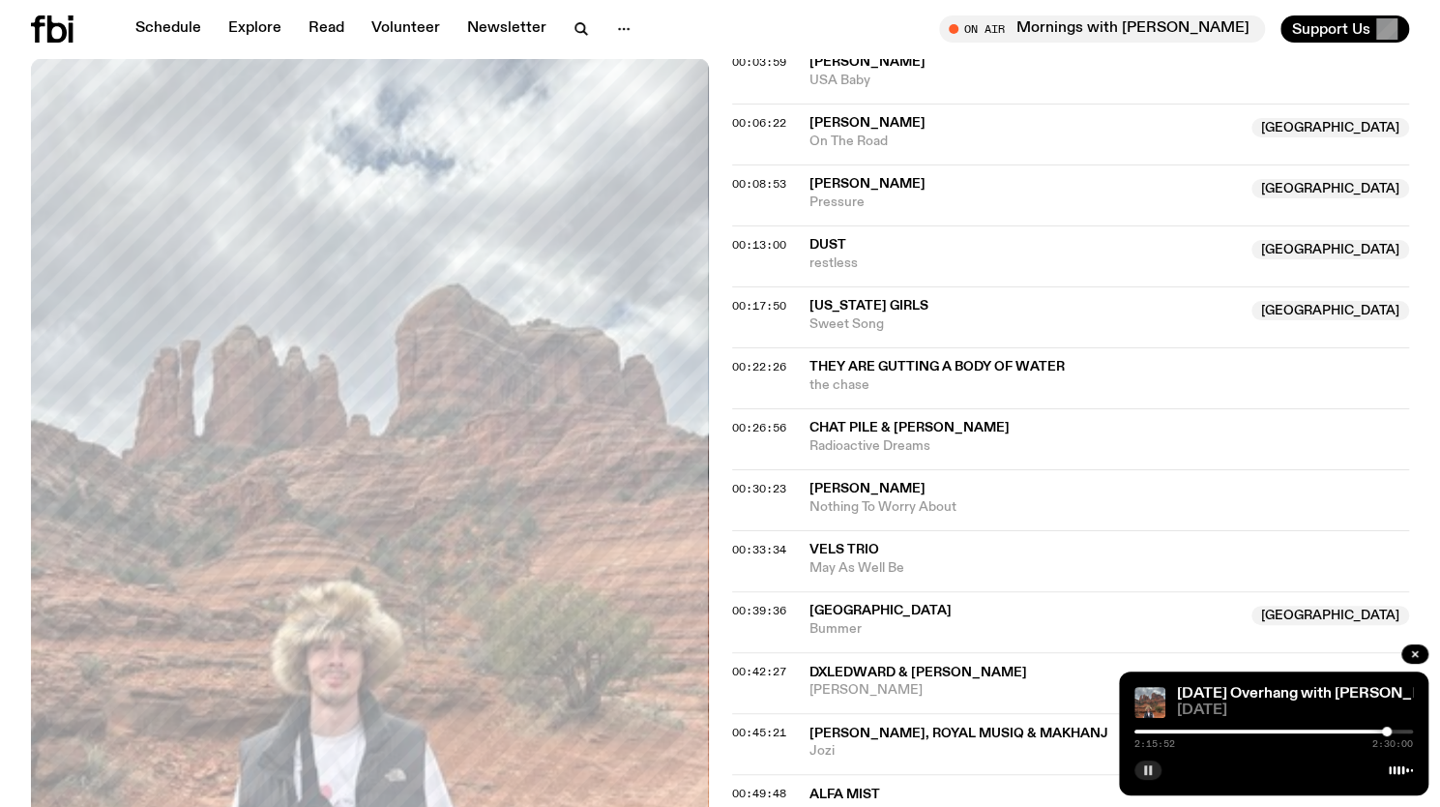
click at [733, 786] on span "00:49:48" at bounding box center [759, 793] width 54 height 15
click at [1223, 732] on div at bounding box center [1228, 732] width 10 height 10
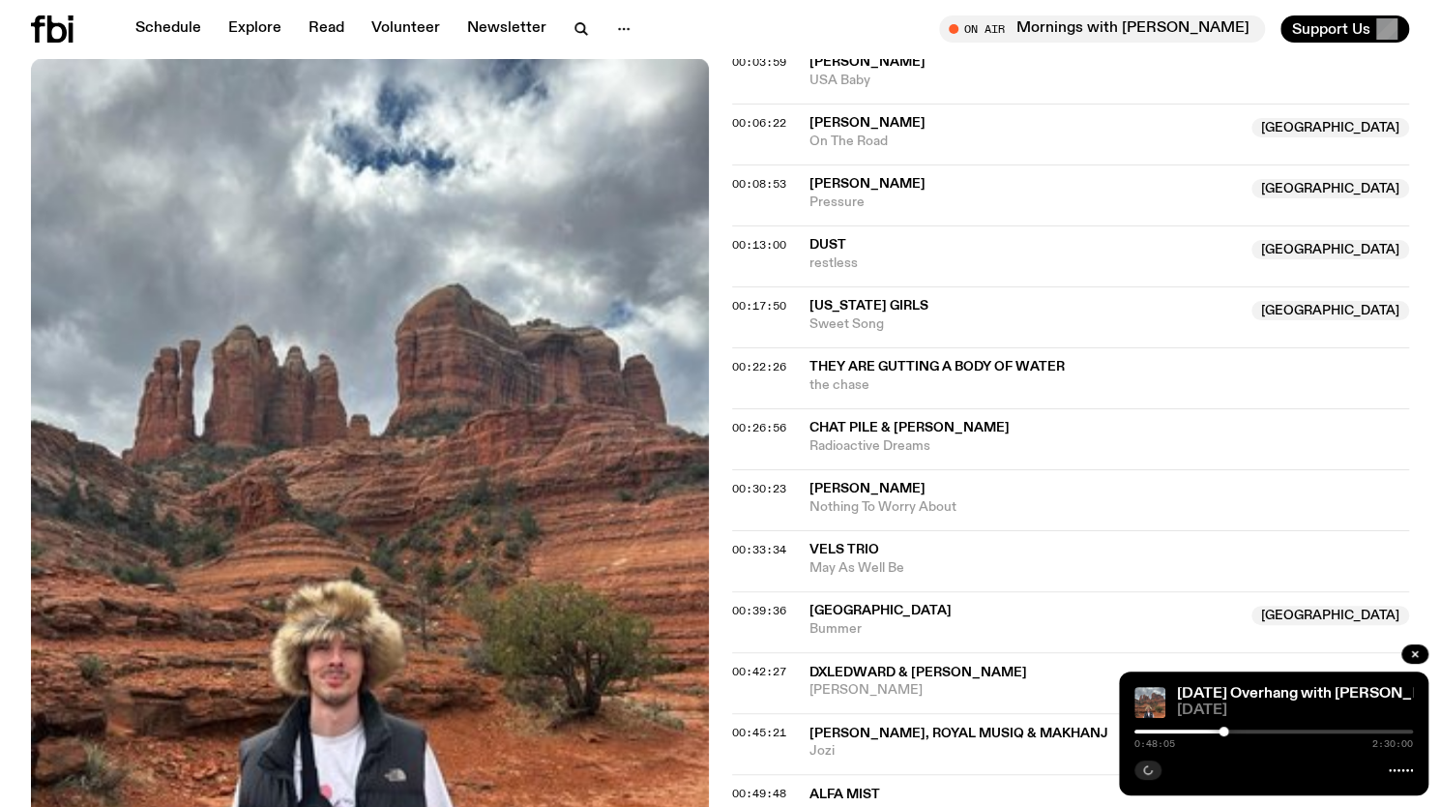
click at [1224, 732] on div at bounding box center [1224, 732] width 10 height 10
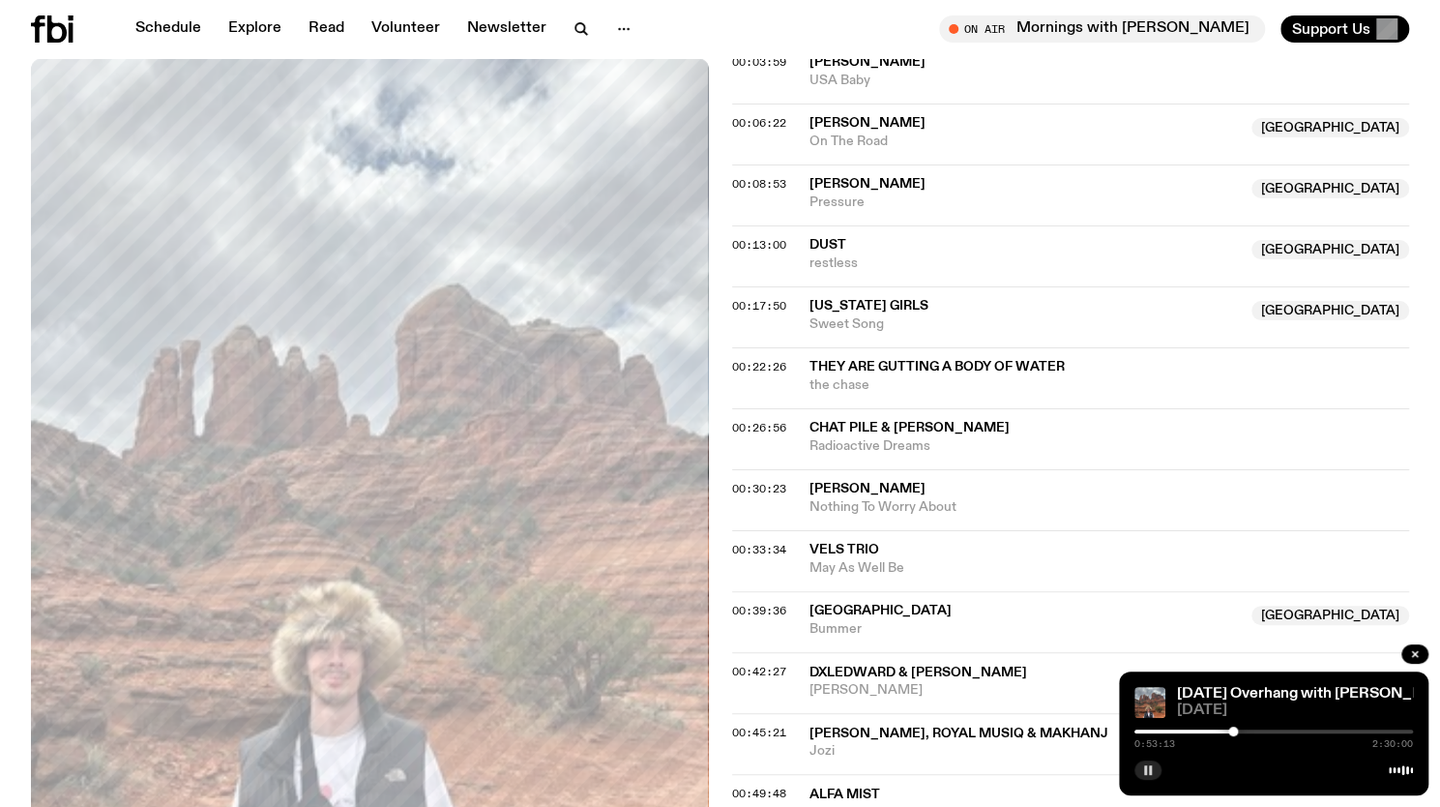
click at [1242, 730] on div at bounding box center [1274, 731] width 279 height 4
click at [1252, 731] on div at bounding box center [1274, 731] width 279 height 4
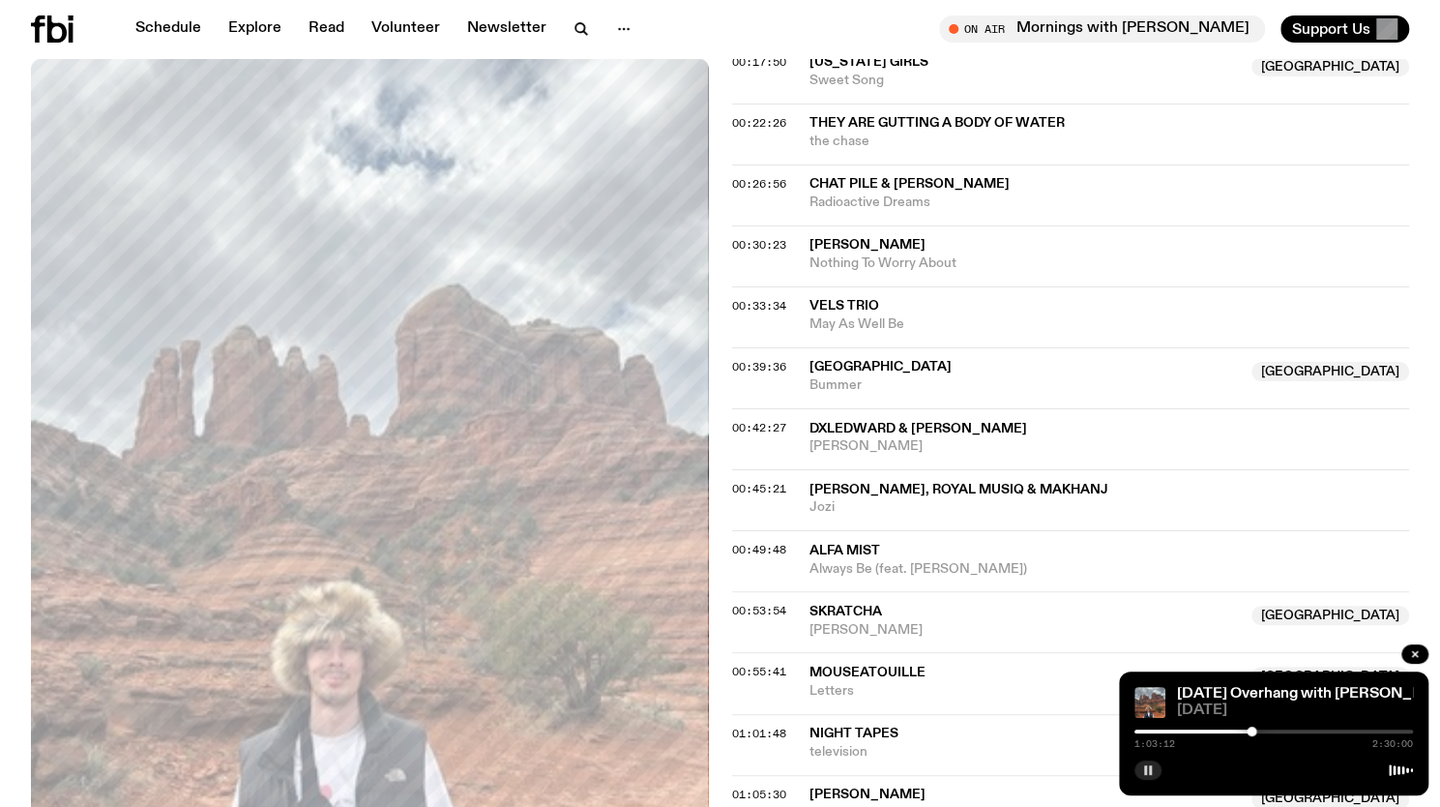
scroll to position [991, 0]
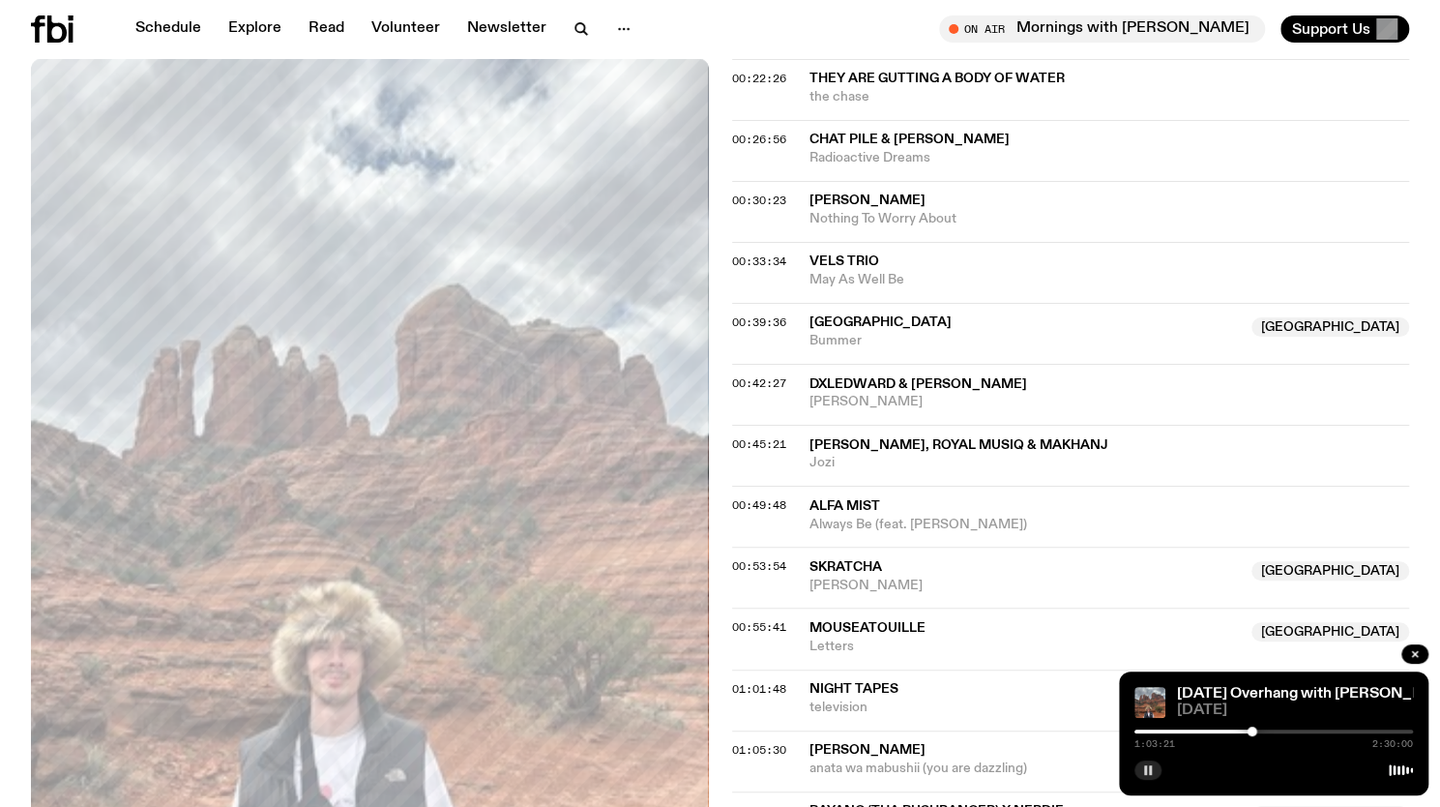
click at [1256, 730] on div at bounding box center [1253, 732] width 10 height 10
click at [1255, 730] on div at bounding box center [1255, 732] width 10 height 10
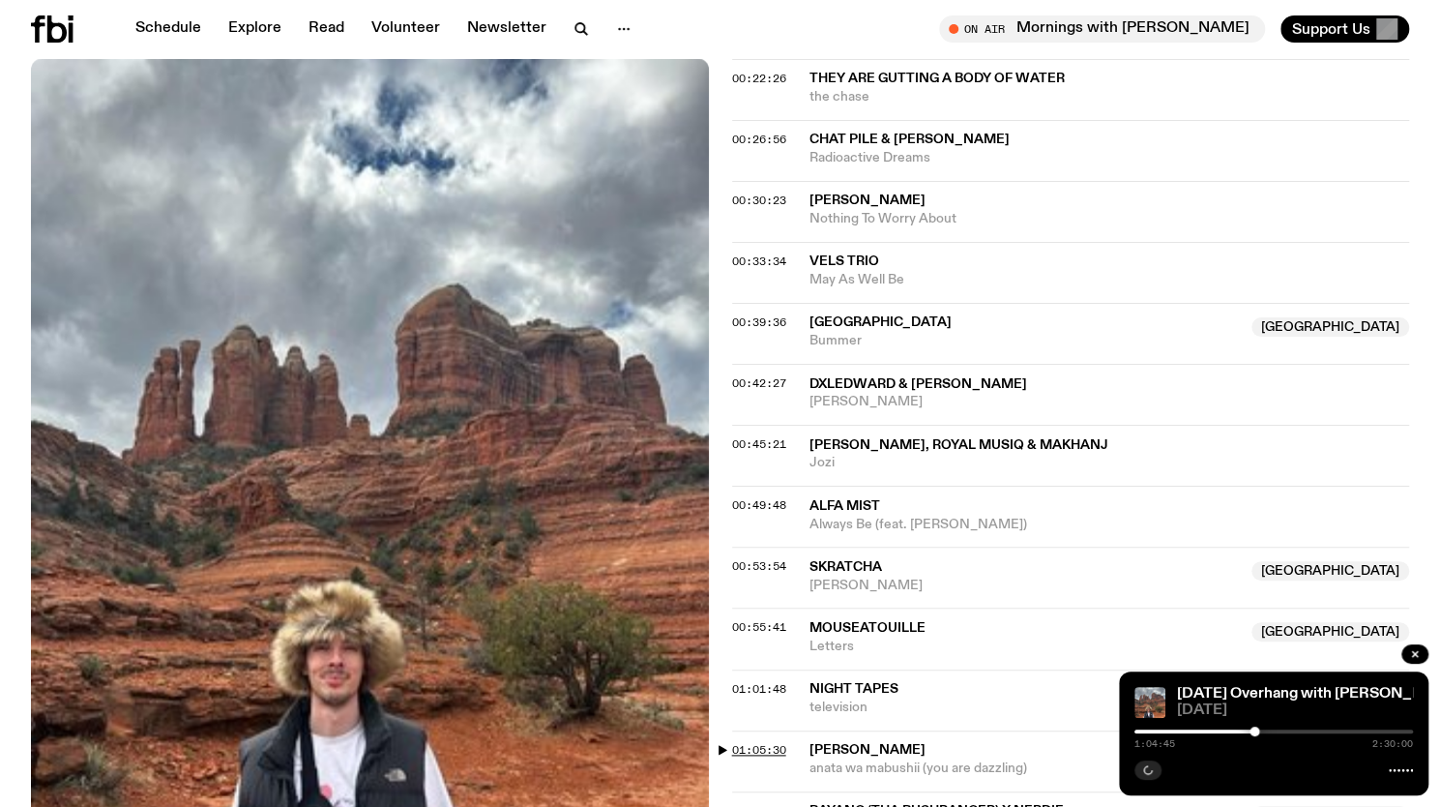
click at [752, 742] on span "01:05:30" at bounding box center [759, 749] width 54 height 15
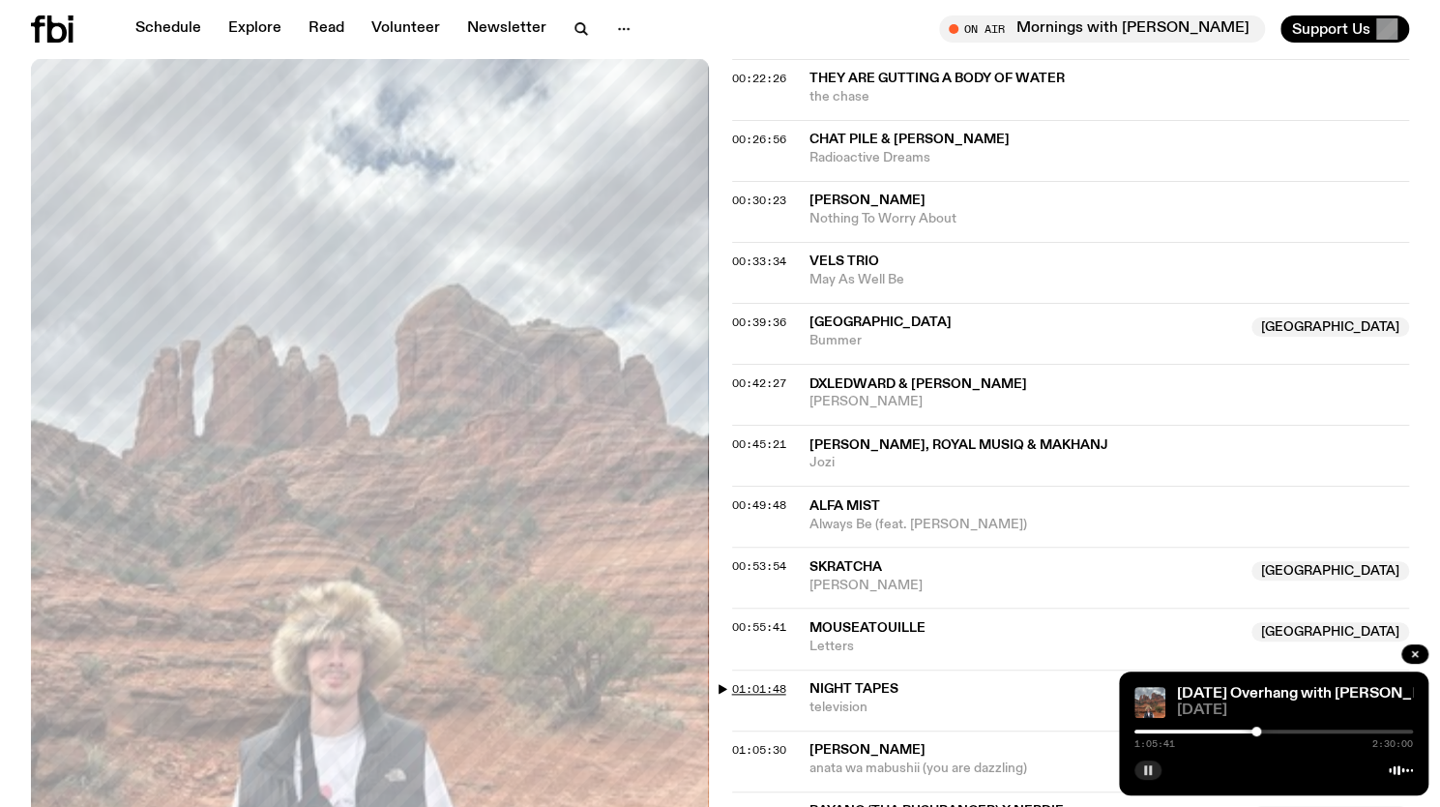
click at [735, 681] on span "01:01:48" at bounding box center [759, 688] width 54 height 15
click at [1246, 732] on div at bounding box center [1250, 732] width 10 height 10
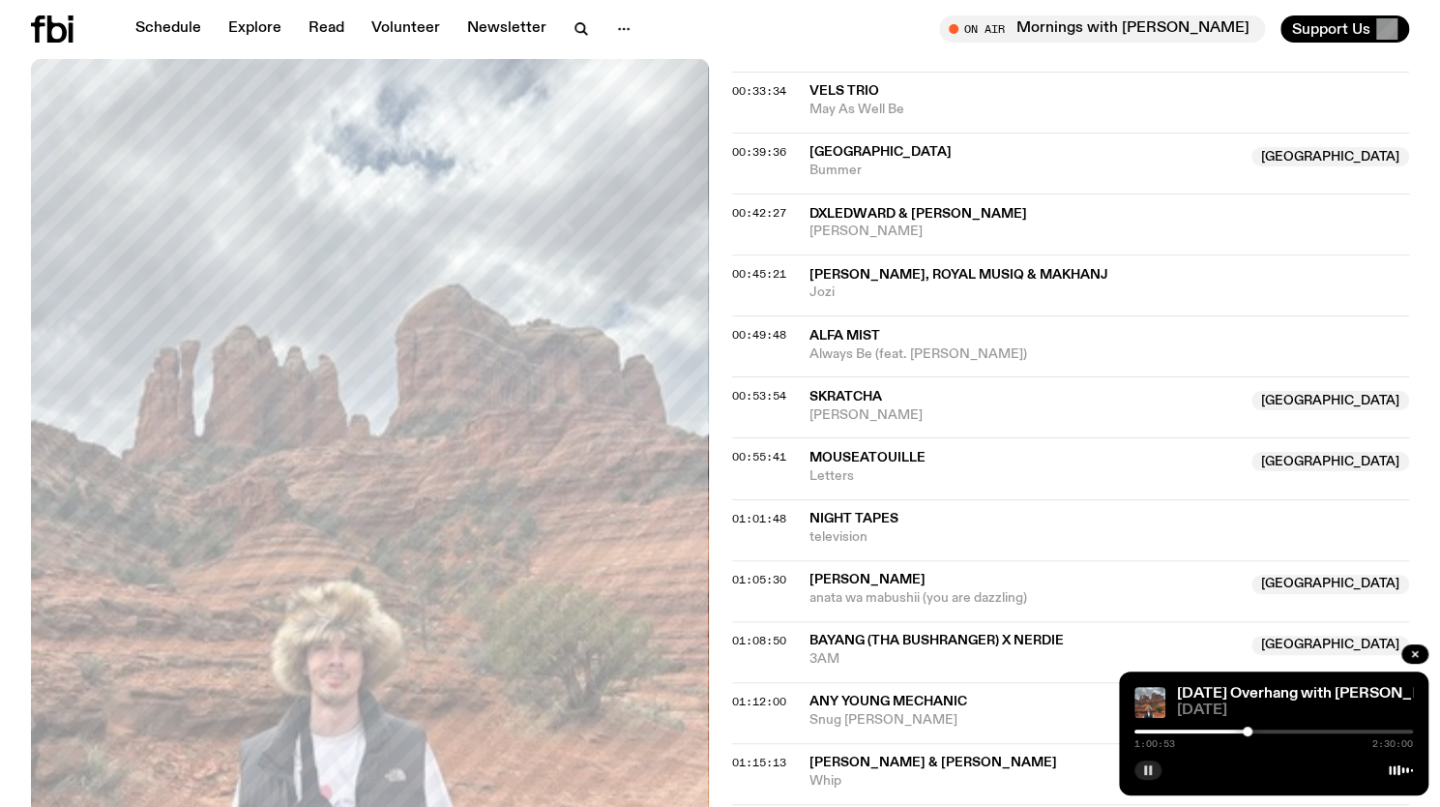
scroll to position [1172, 0]
